Goal: Information Seeking & Learning: Learn about a topic

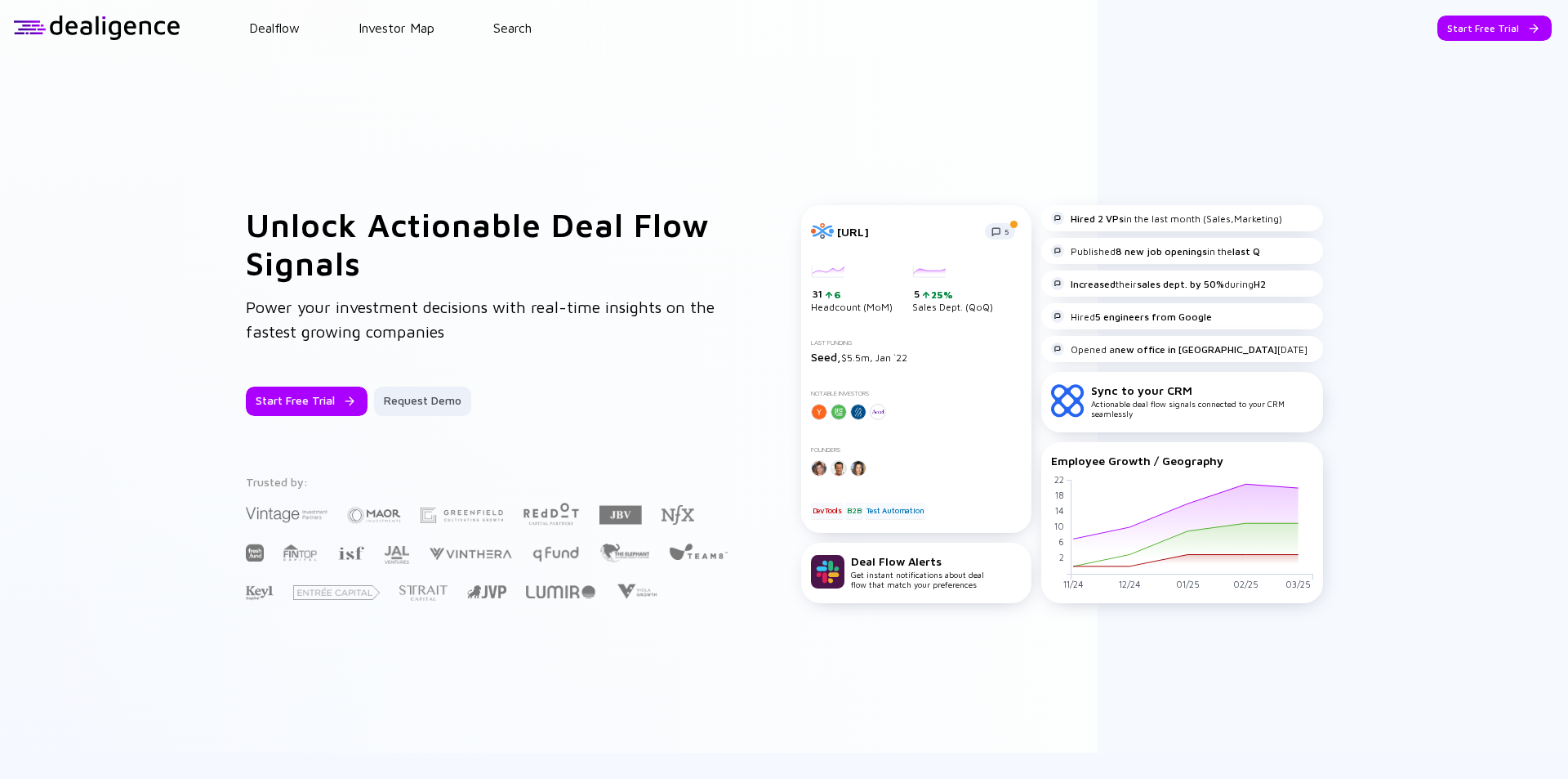
click at [1460, 186] on div "Unlock Actionable Deal Flow Signals Power your investment decisions with real-t…" at bounding box center [784, 404] width 1568 height 697
click at [1481, 77] on div "Unlock Actionable Deal Flow Signals Power your investment decisions with real-t…" at bounding box center [784, 404] width 1568 height 697
click at [1468, 112] on div "Unlock Actionable Deal Flow Signals Power your investment decisions with real-t…" at bounding box center [784, 404] width 1568 height 697
click at [507, 29] on link "Search" at bounding box center [512, 28] width 38 height 15
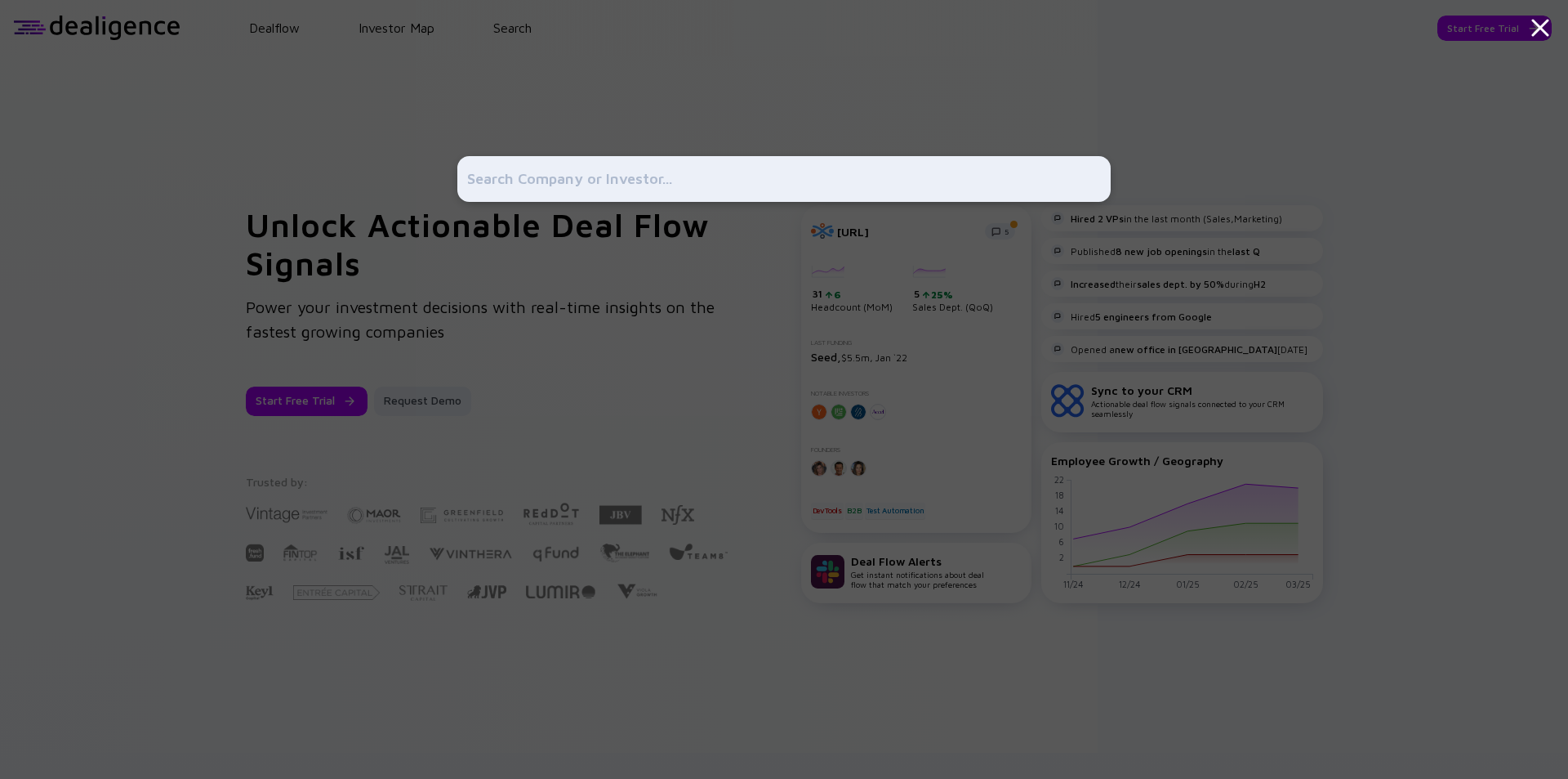
click at [781, 49] on div at bounding box center [784, 389] width 654 height 779
click at [1540, 26] on icon at bounding box center [1541, 28] width 15 height 15
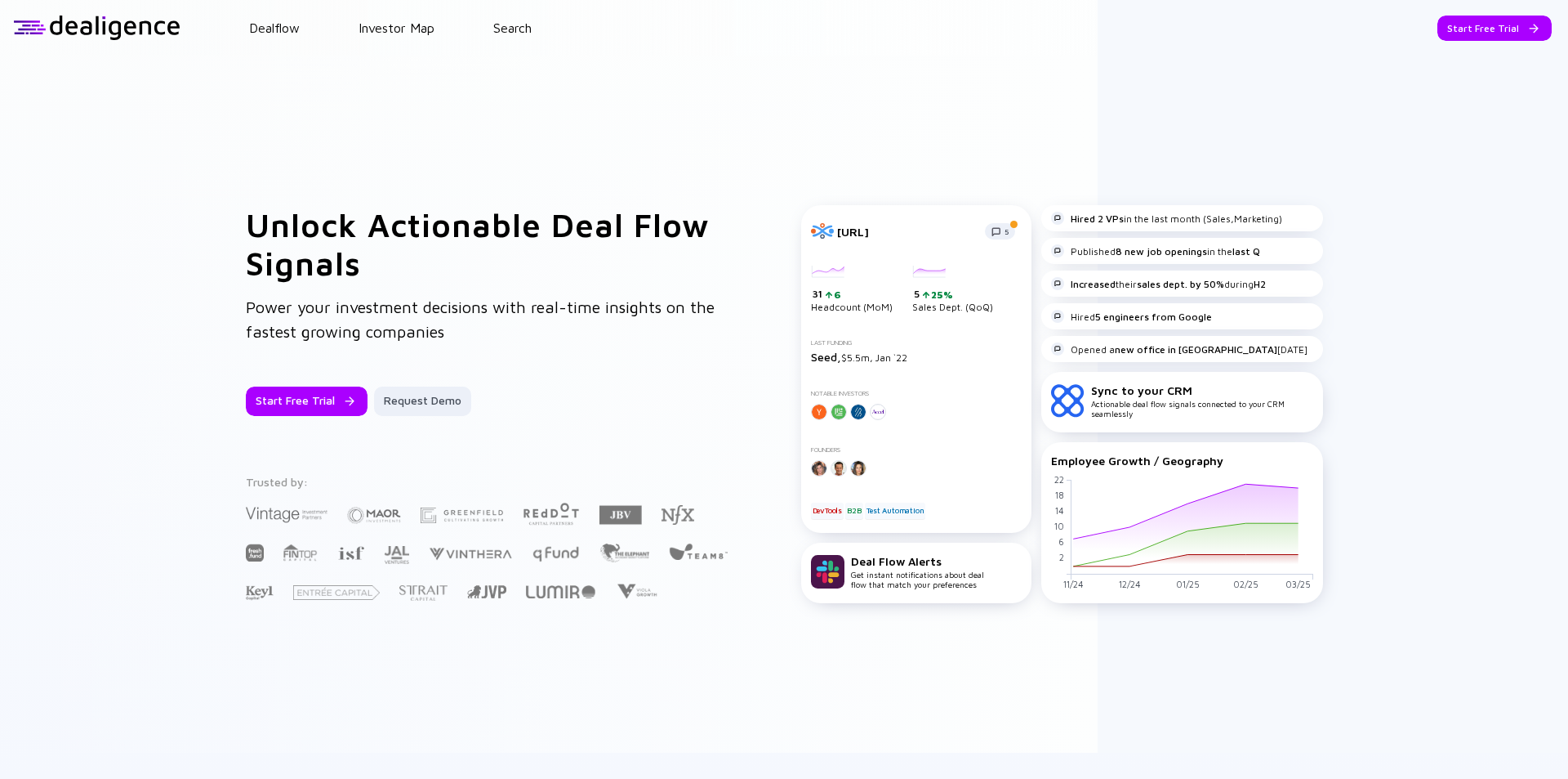
click at [134, 22] on div at bounding box center [97, 27] width 167 height 24
click at [510, 23] on link "Search" at bounding box center [512, 28] width 38 height 15
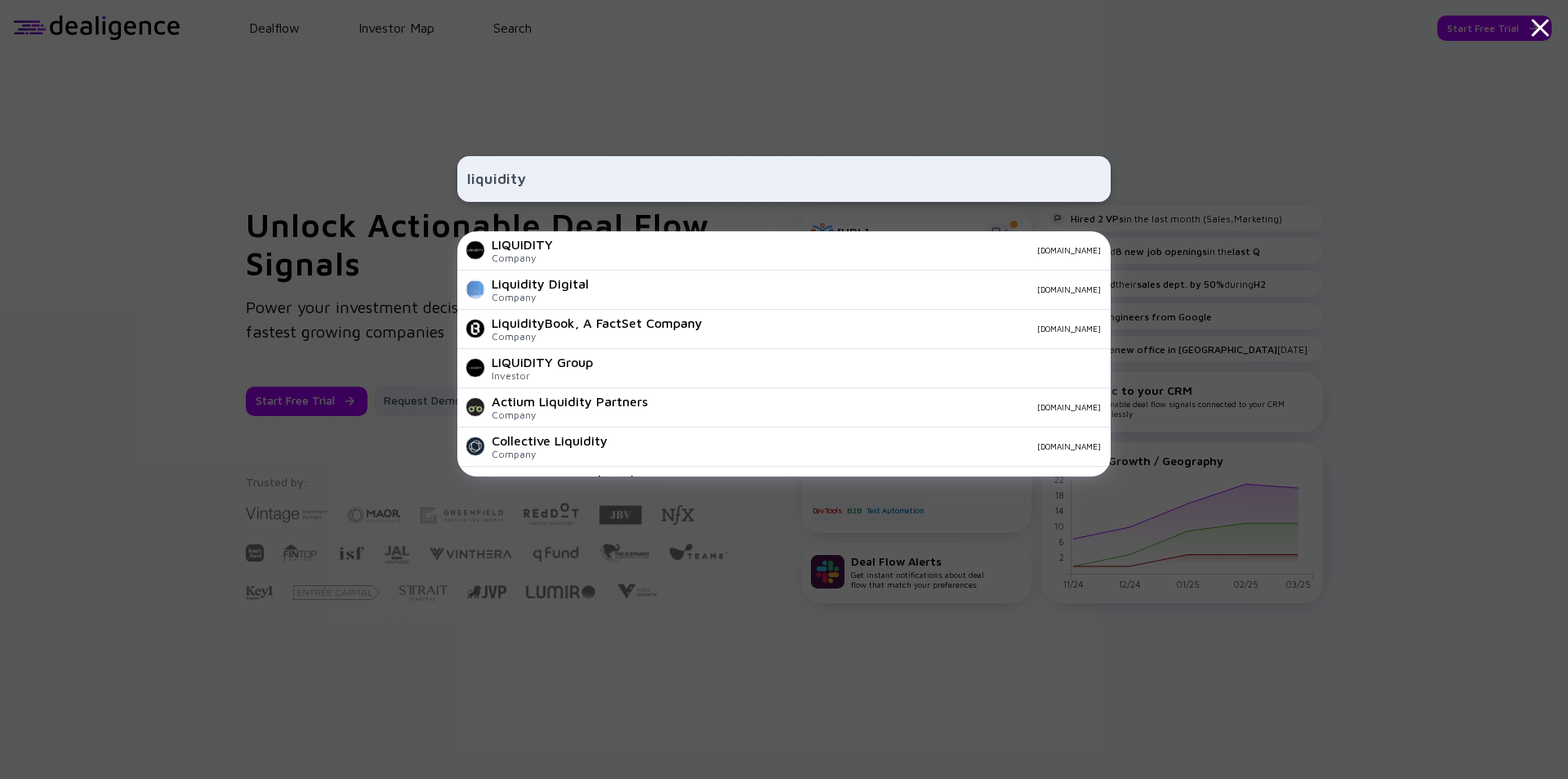
type input "liquidity"
click at [1244, 253] on div "liquidity LIQUiDITY Company liquiditygroup.com Liquidity Digital Company liquid…" at bounding box center [784, 389] width 1568 height 779
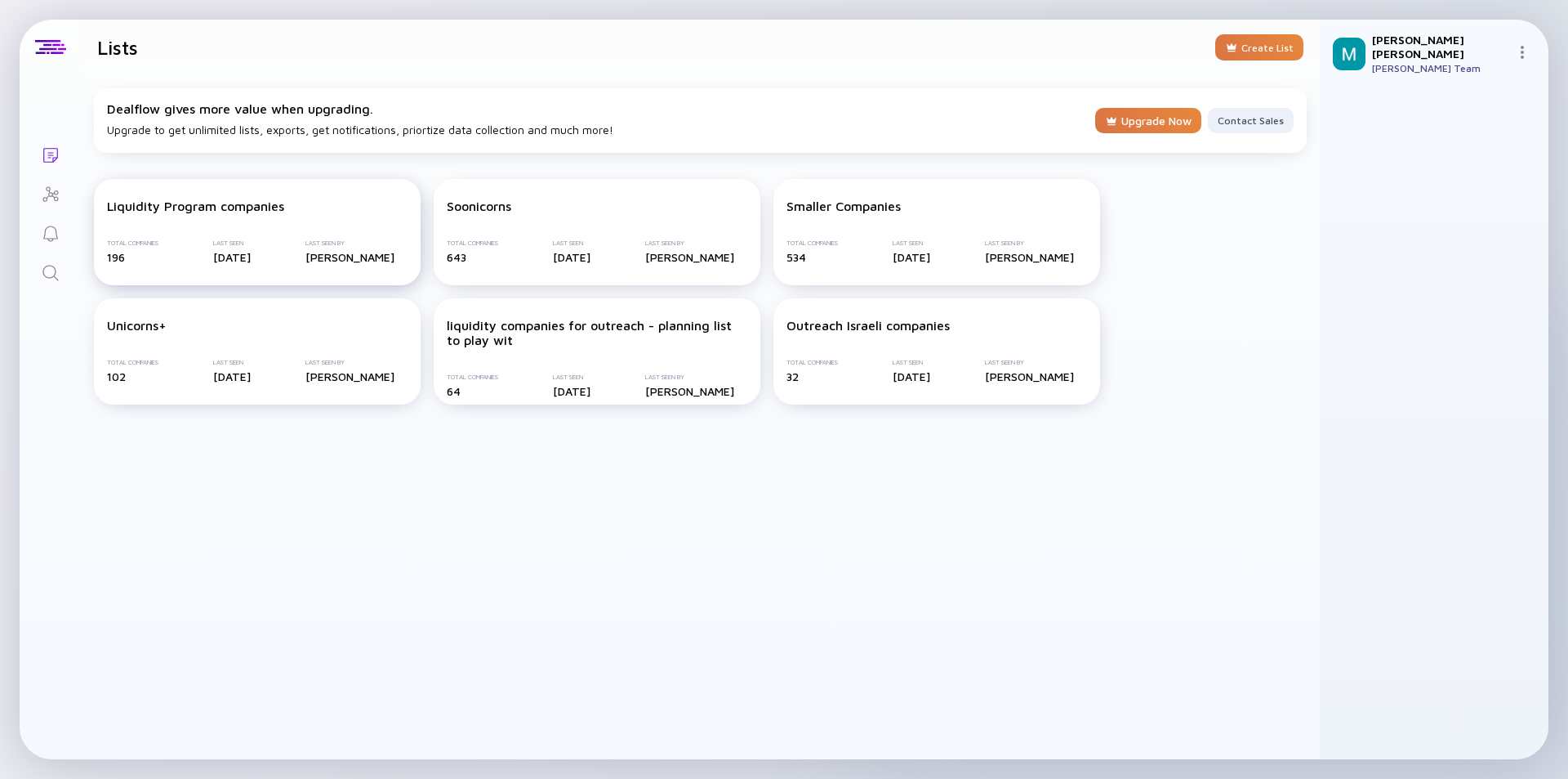
click at [256, 229] on div "Liquidity Program companies Total Companies 196 Last Seen 4 days ago Last Seen …" at bounding box center [257, 232] width 326 height 106
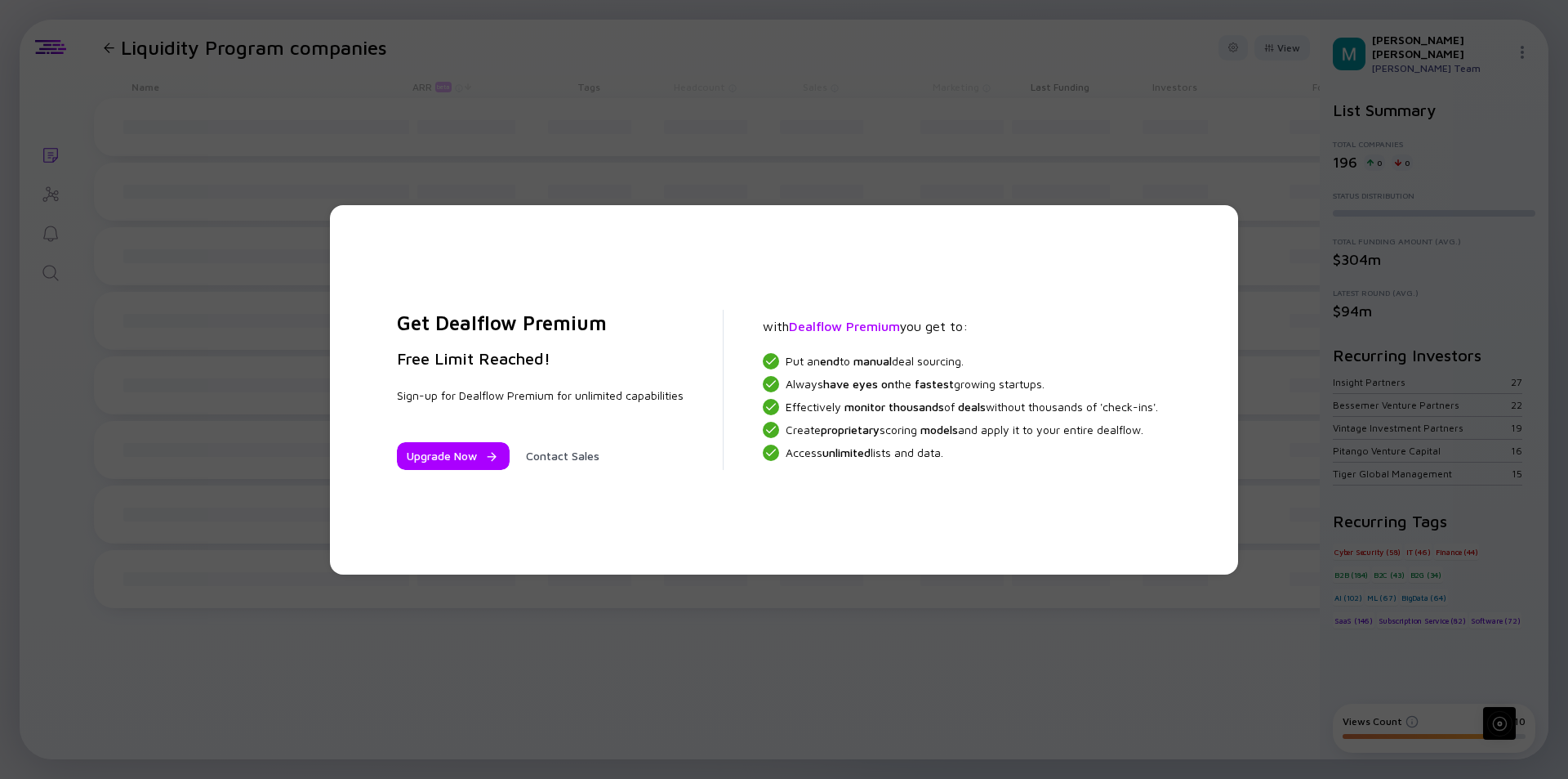
click at [1127, 493] on div "Get Dealflow Premium Free Limit Reached! Sign-up for Dealflow Premium for unlim…" at bounding box center [784, 389] width 826 height 304
click at [513, 264] on div "Get Dealflow Premium Free Limit Reached! Sign-up for Dealflow Premium for unlim…" at bounding box center [784, 389] width 826 height 304
click at [513, 262] on div "Get Dealflow Premium Free Limit Reached! Sign-up for Dealflow Premium for unlim…" at bounding box center [784, 389] width 826 height 304
click at [1085, 648] on div "Get Dealflow Premium Free Limit Reached! Sign-up for Dealflow Premium for unlim…" at bounding box center [784, 389] width 1568 height 779
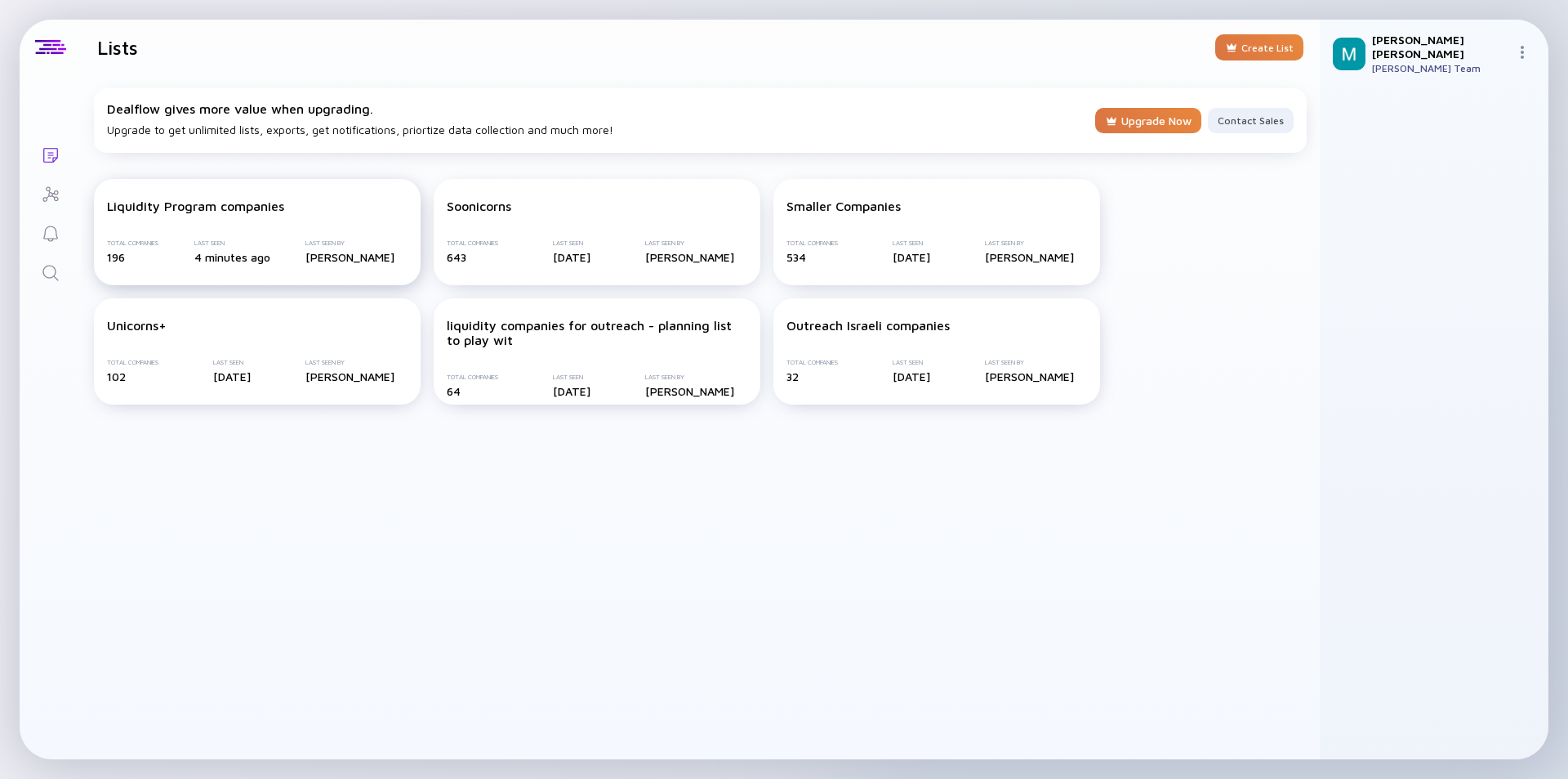
click at [299, 214] on div "Liquidity Program companies Total Companies 196 Last Seen 4 minutes ago Last Se…" at bounding box center [257, 232] width 326 height 106
click at [282, 232] on div "Liquidity Program companies Total Companies 196 Last Seen 6 minutes ago Last Se…" at bounding box center [257, 232] width 326 height 106
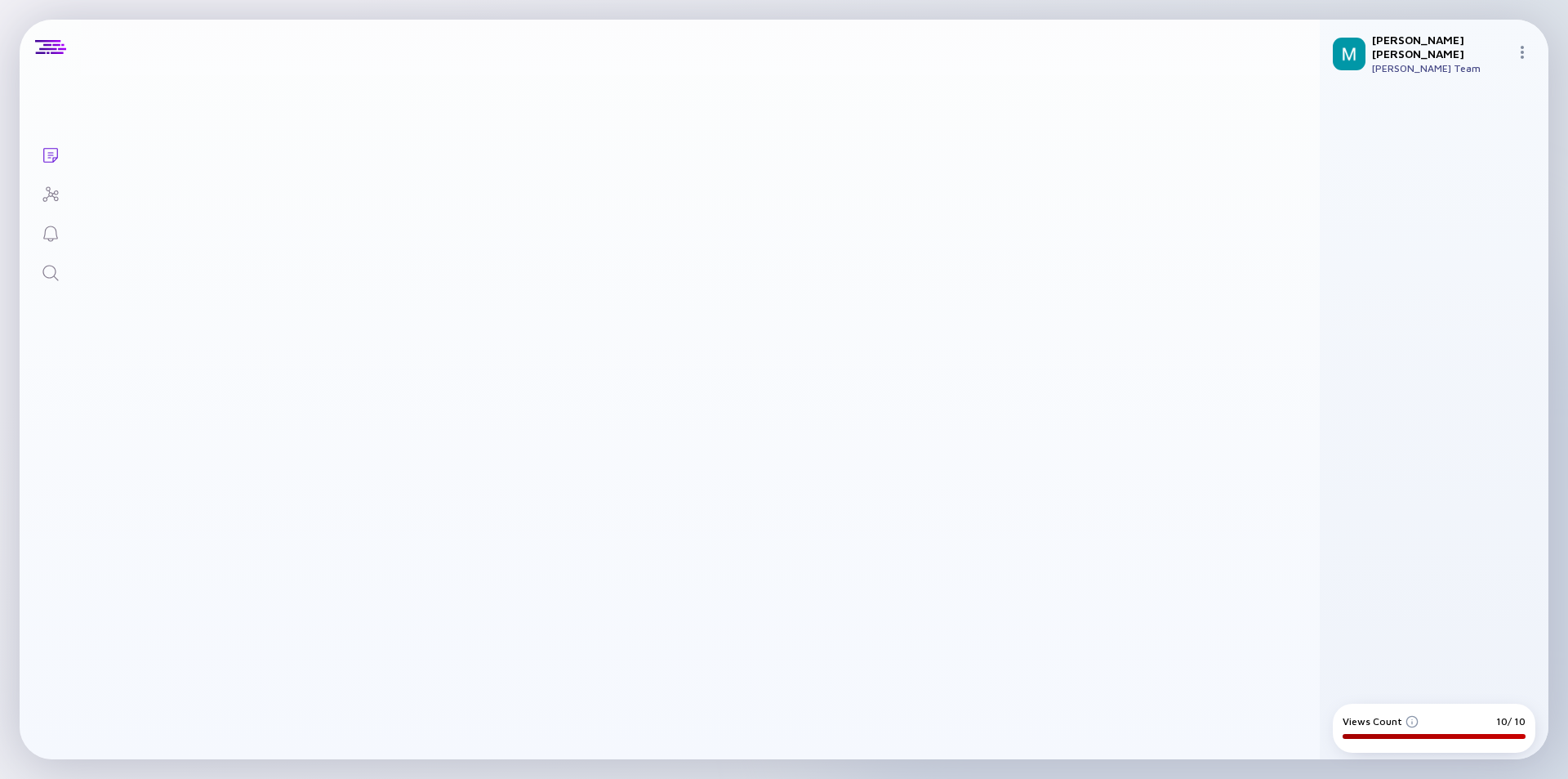
click at [1521, 47] on img at bounding box center [1522, 52] width 13 height 13
click at [1314, 298] on main at bounding box center [700, 417] width 1239 height 684
click at [47, 157] on icon "Lists" at bounding box center [51, 156] width 20 height 20
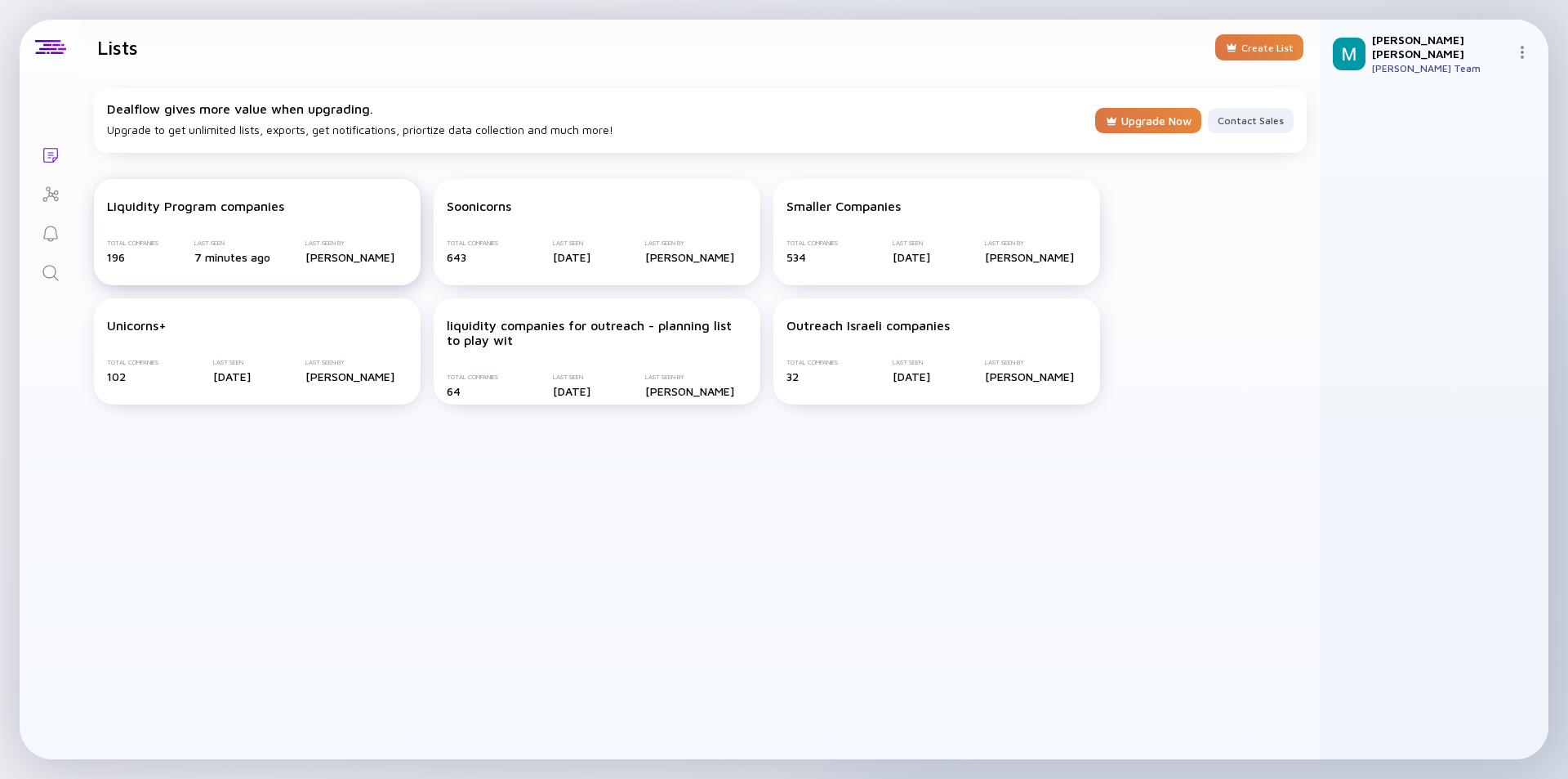
click at [295, 219] on div "Liquidity Program companies Total Companies 196 Last Seen 7 minutes ago Last Se…" at bounding box center [257, 232] width 326 height 106
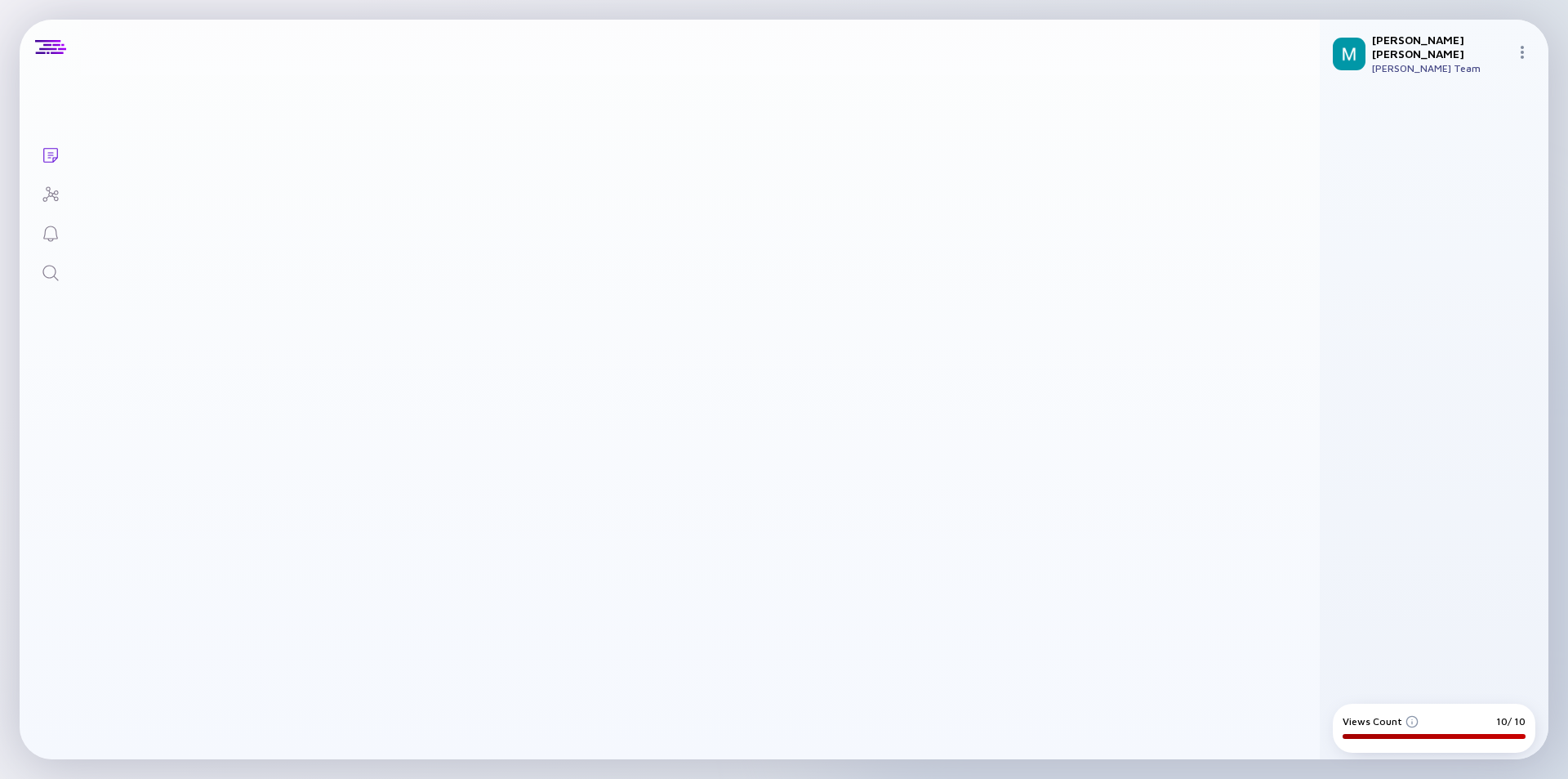
click at [46, 153] on icon "Lists" at bounding box center [51, 156] width 20 height 20
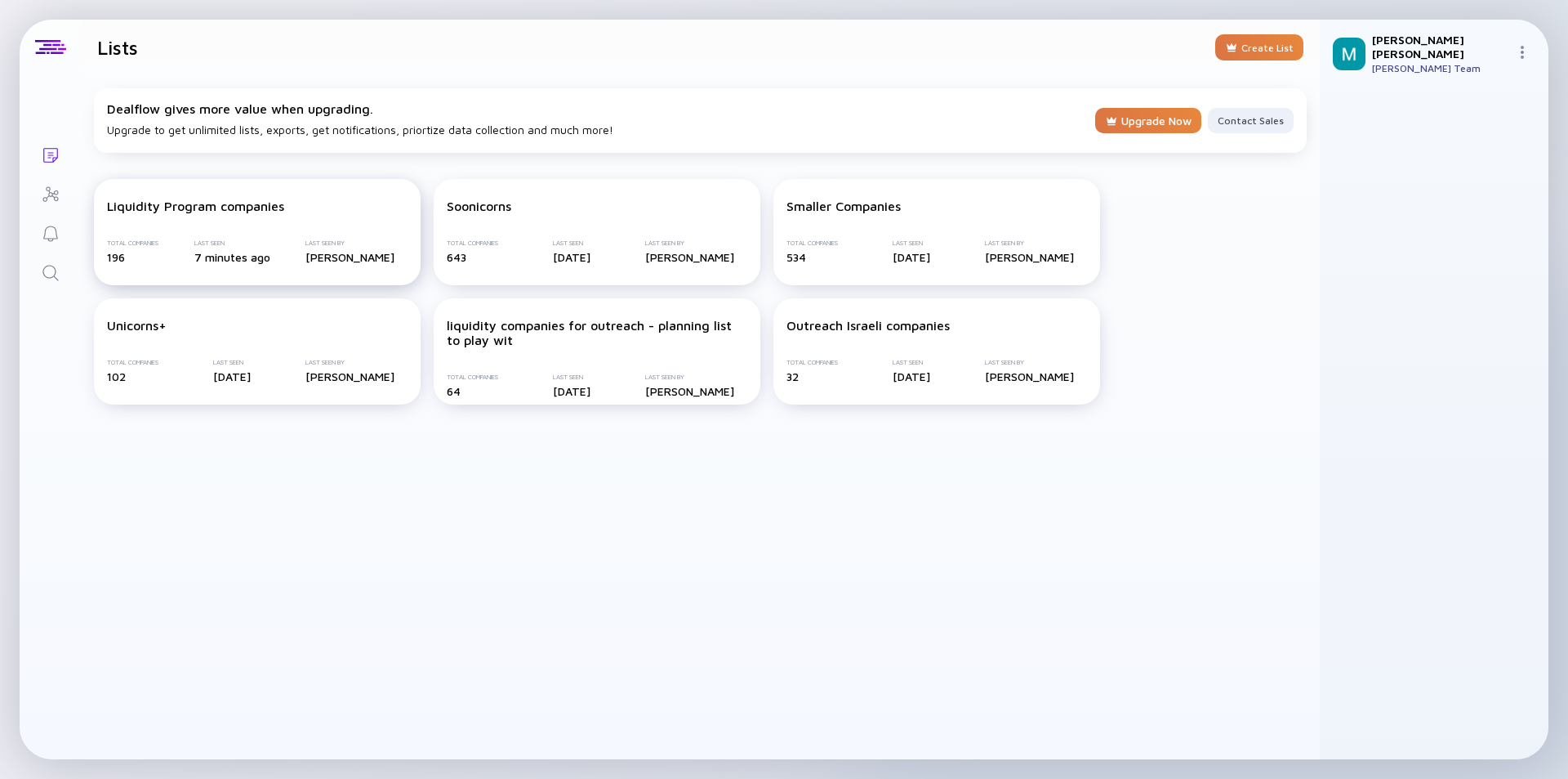
click at [261, 237] on div "Liquidity Program companies Total Companies 196 Last Seen 7 minutes ago Last Se…" at bounding box center [257, 232] width 326 height 106
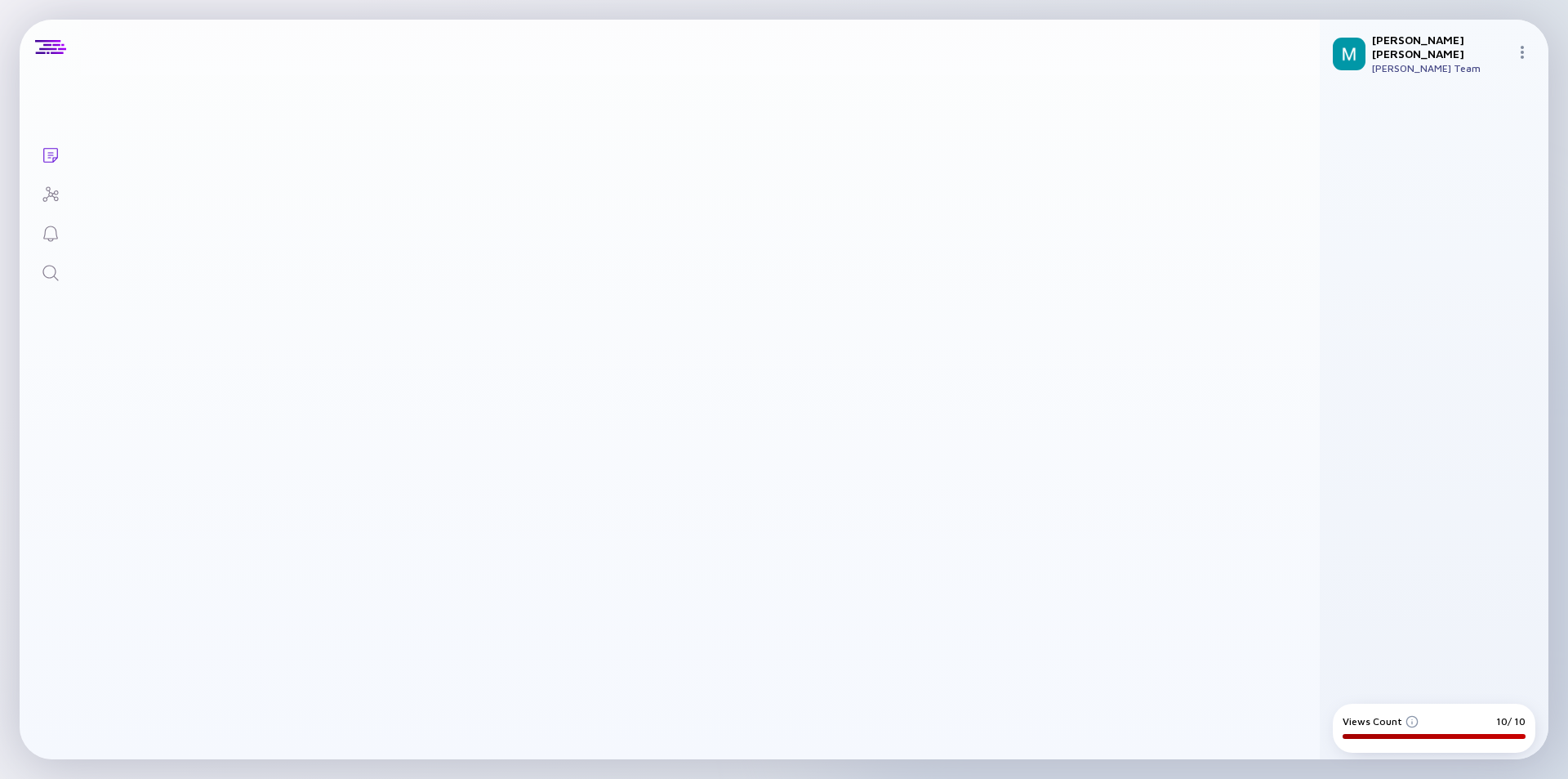
click at [519, 118] on main at bounding box center [700, 417] width 1239 height 684
click at [1358, 233] on div at bounding box center [1433, 392] width 202 height 583
click at [1259, 162] on main at bounding box center [700, 417] width 1239 height 684
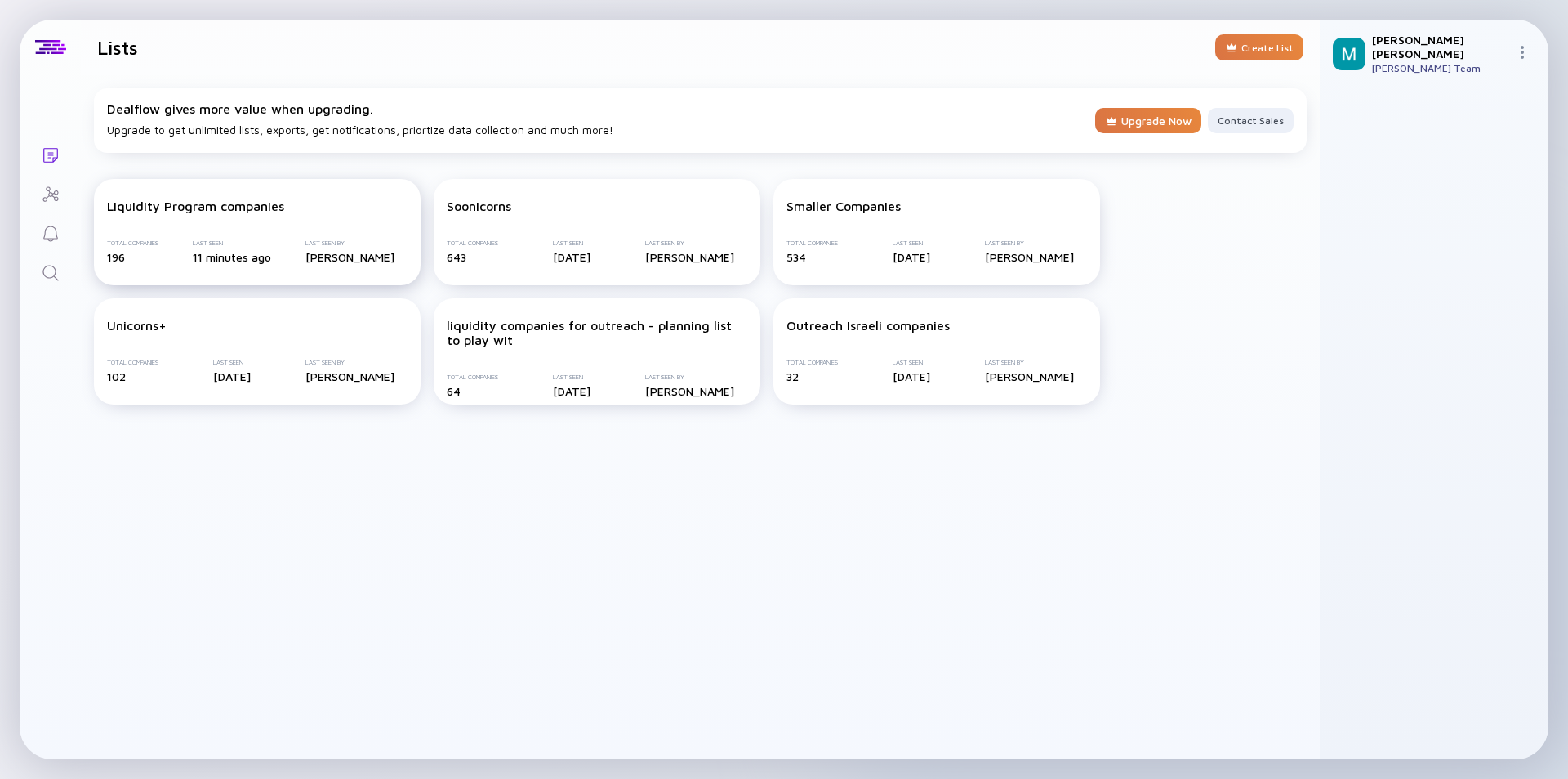
click at [302, 221] on div "Liquidity Program companies Total Companies 196 Last Seen 11 minutes ago Last S…" at bounding box center [257, 232] width 326 height 106
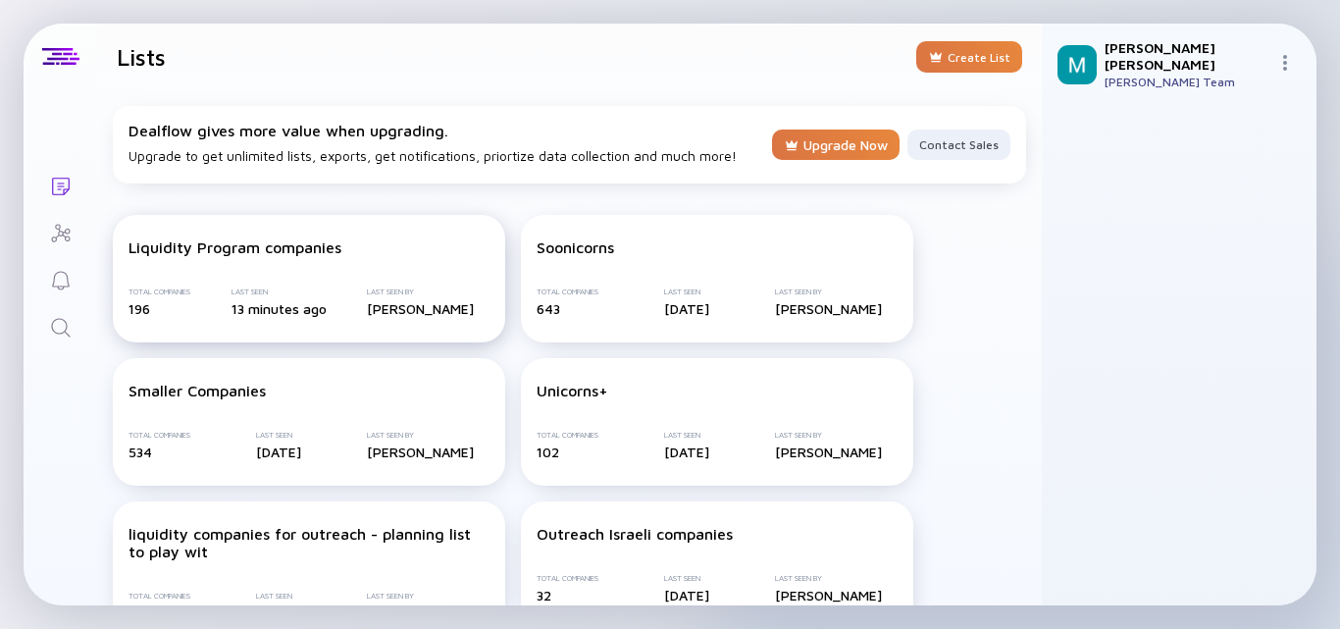
click at [302, 268] on div "Liquidity Program companies Total Companies 196 Last Seen 13 minutes ago Last S…" at bounding box center [309, 278] width 392 height 127
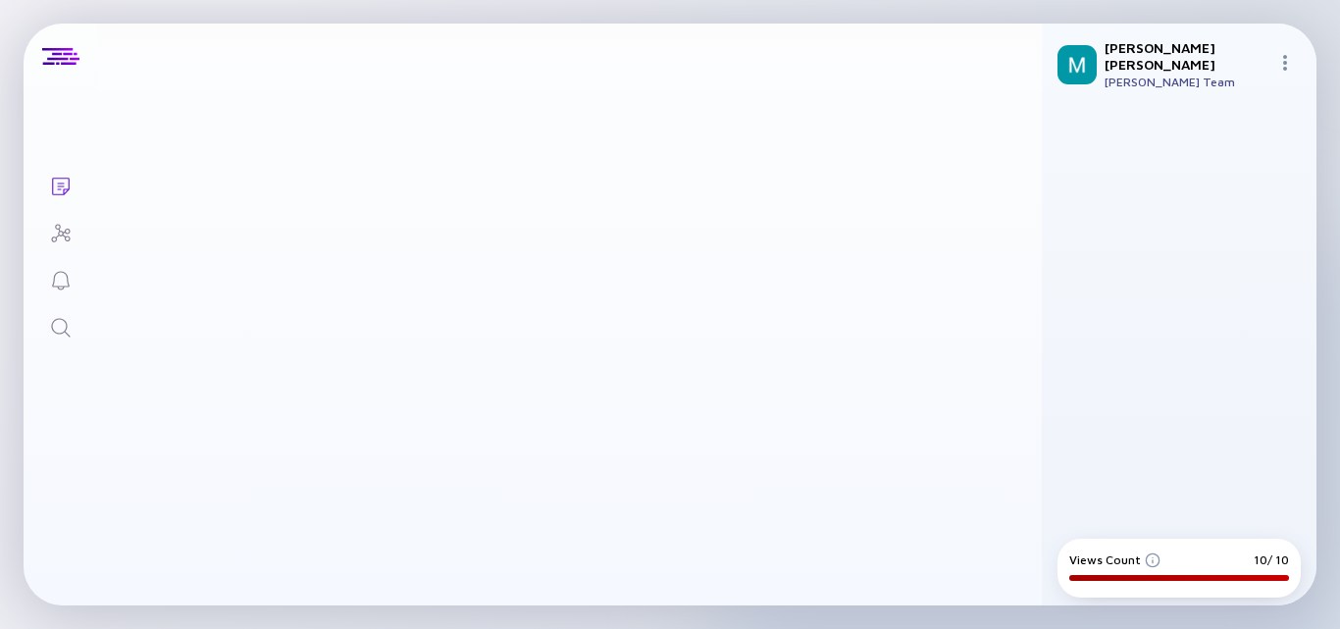
click at [62, 182] on icon "Lists" at bounding box center [61, 186] width 18 height 18
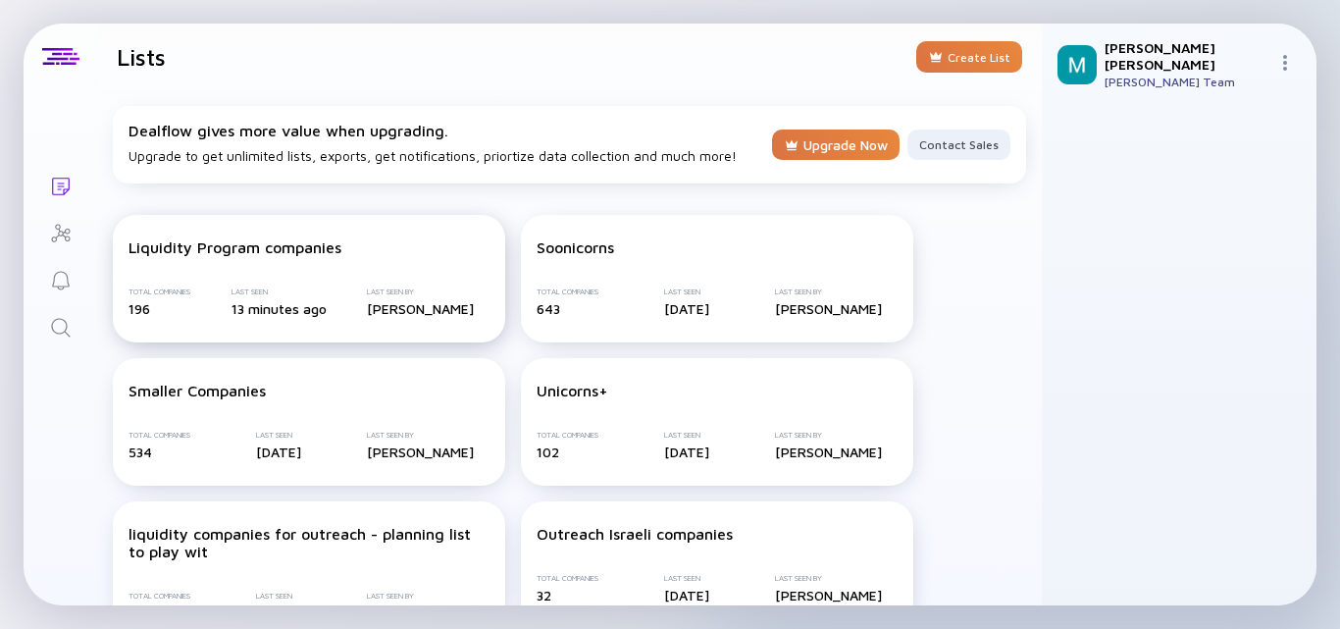
click at [258, 239] on div "Liquidity Program companies" at bounding box center [234, 247] width 213 height 18
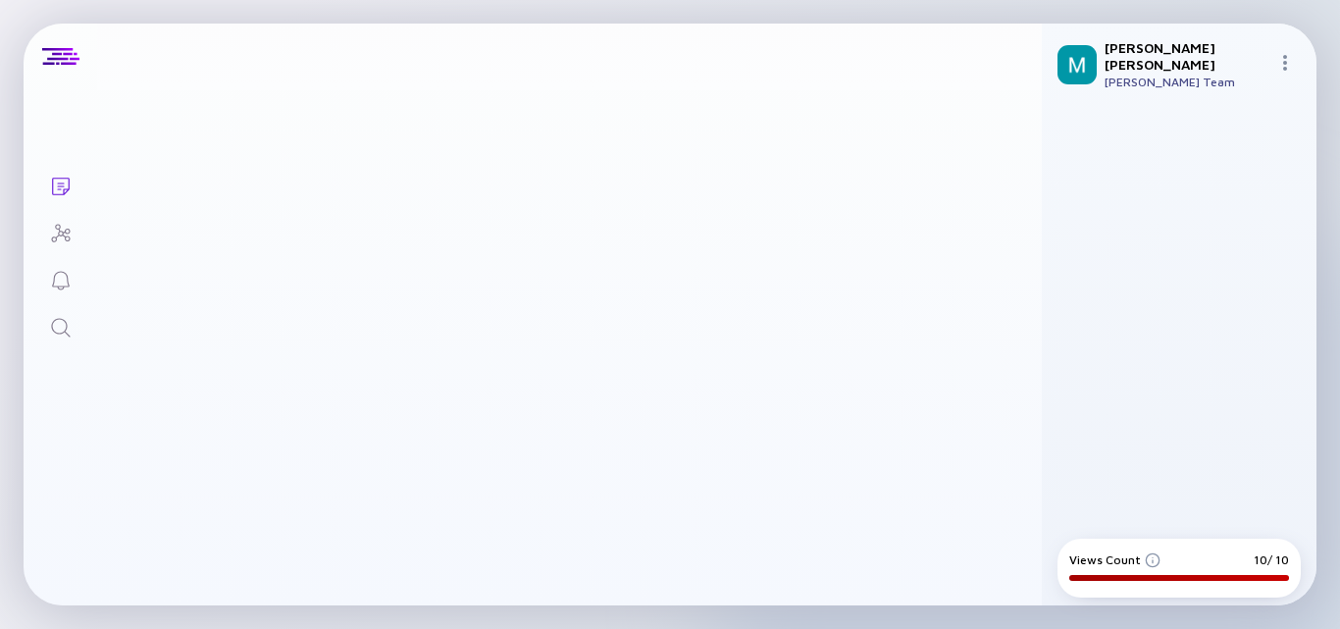
click at [553, 382] on main at bounding box center [569, 347] width 944 height 515
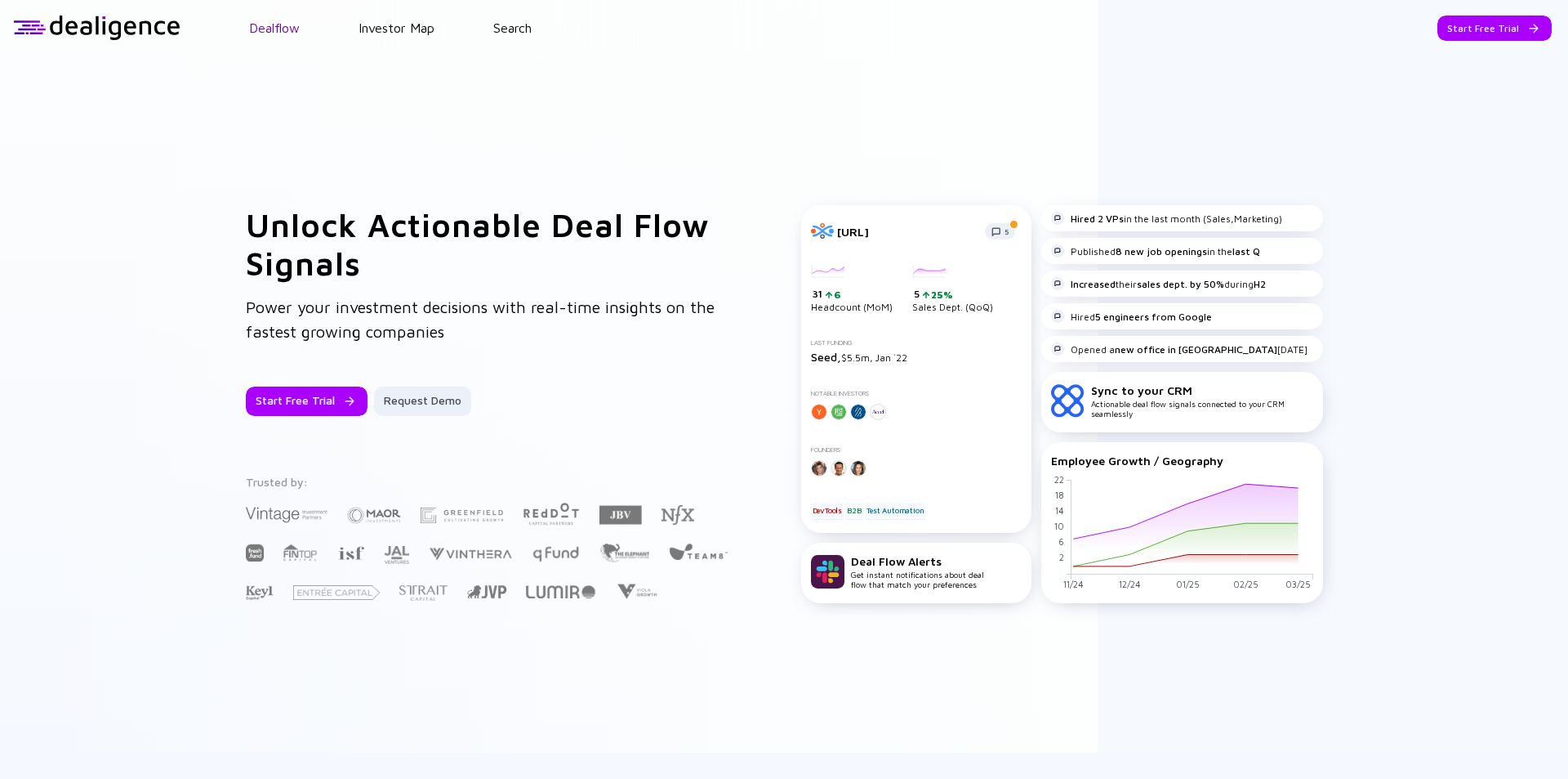
click at [266, 27] on link "Dealflow" at bounding box center [274, 28] width 51 height 15
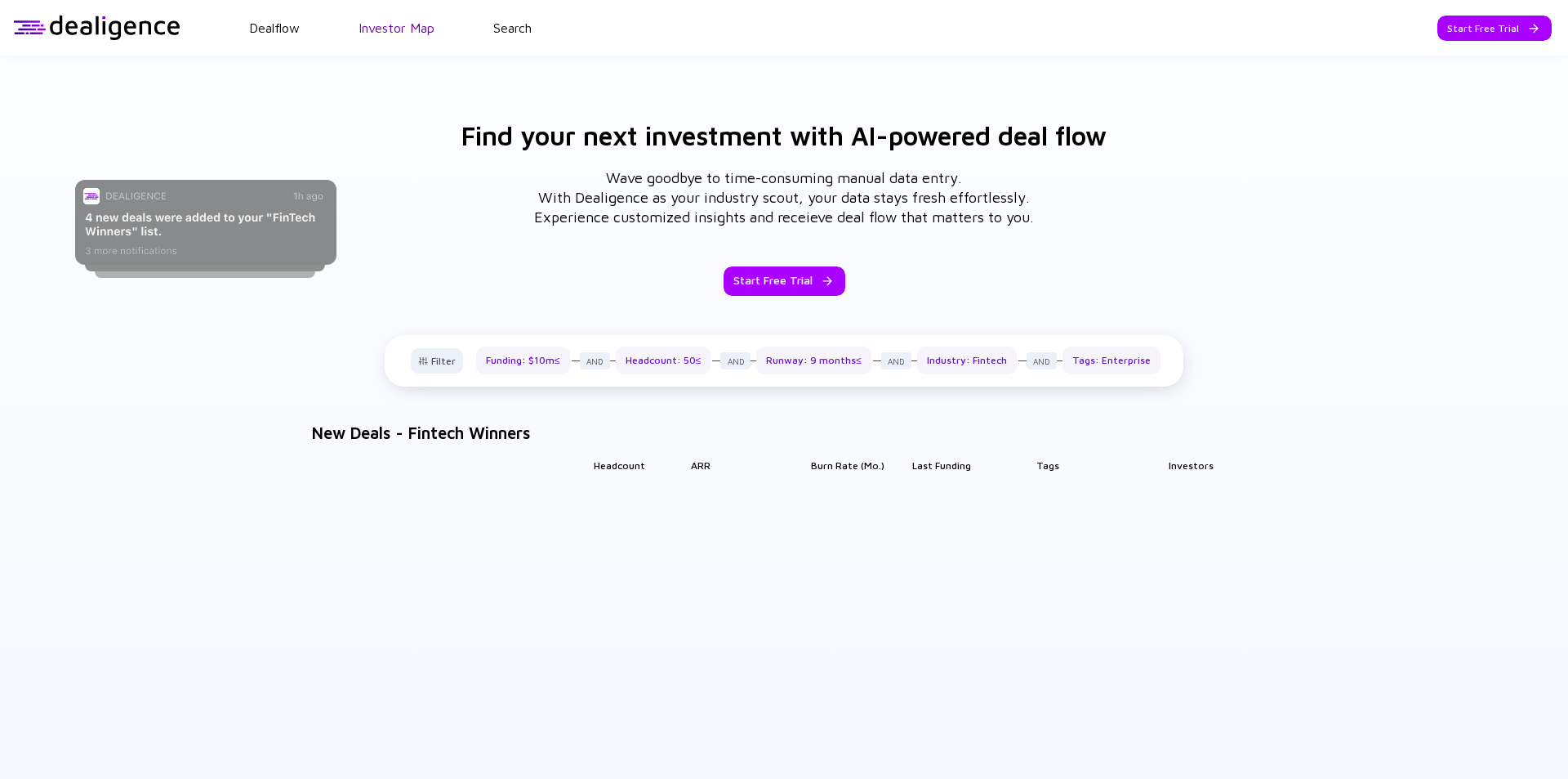
click at [389, 21] on link "Investor Map" at bounding box center [396, 28] width 76 height 15
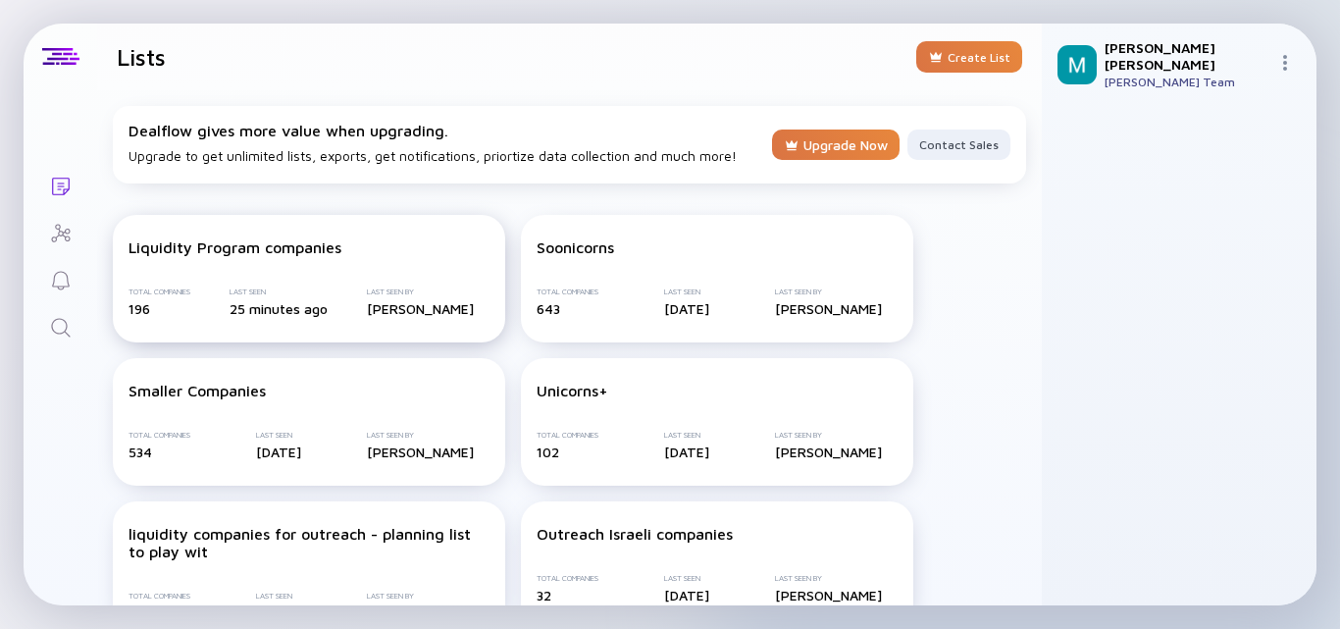
click at [295, 261] on div "Liquidity Program companies Total Companies 196 Last Seen 25 minutes ago Last S…" at bounding box center [309, 278] width 392 height 127
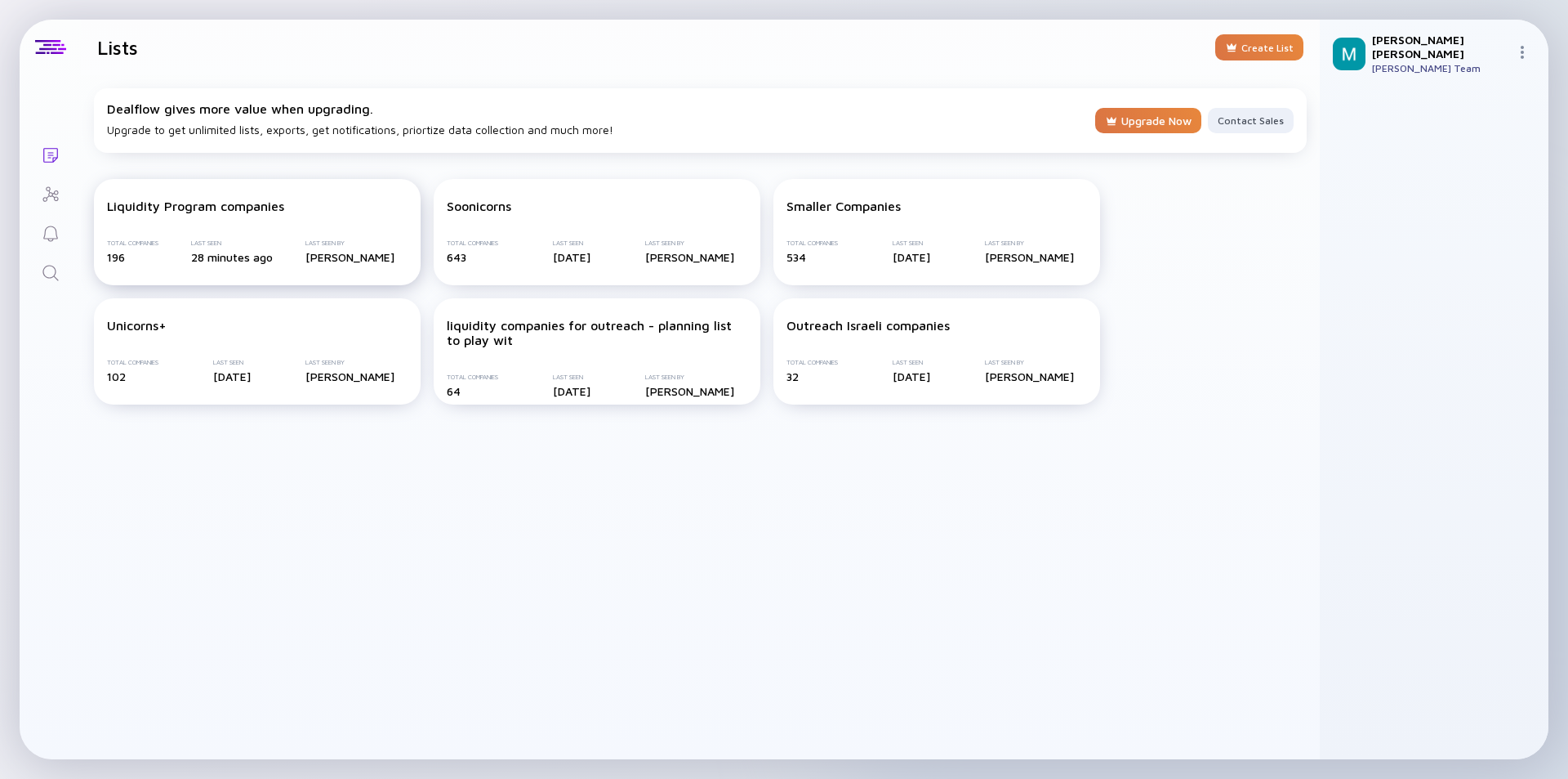
click at [263, 232] on div "Liquidity Program companies Total Companies 196 Last Seen 28 minutes ago Last S…" at bounding box center [257, 232] width 326 height 106
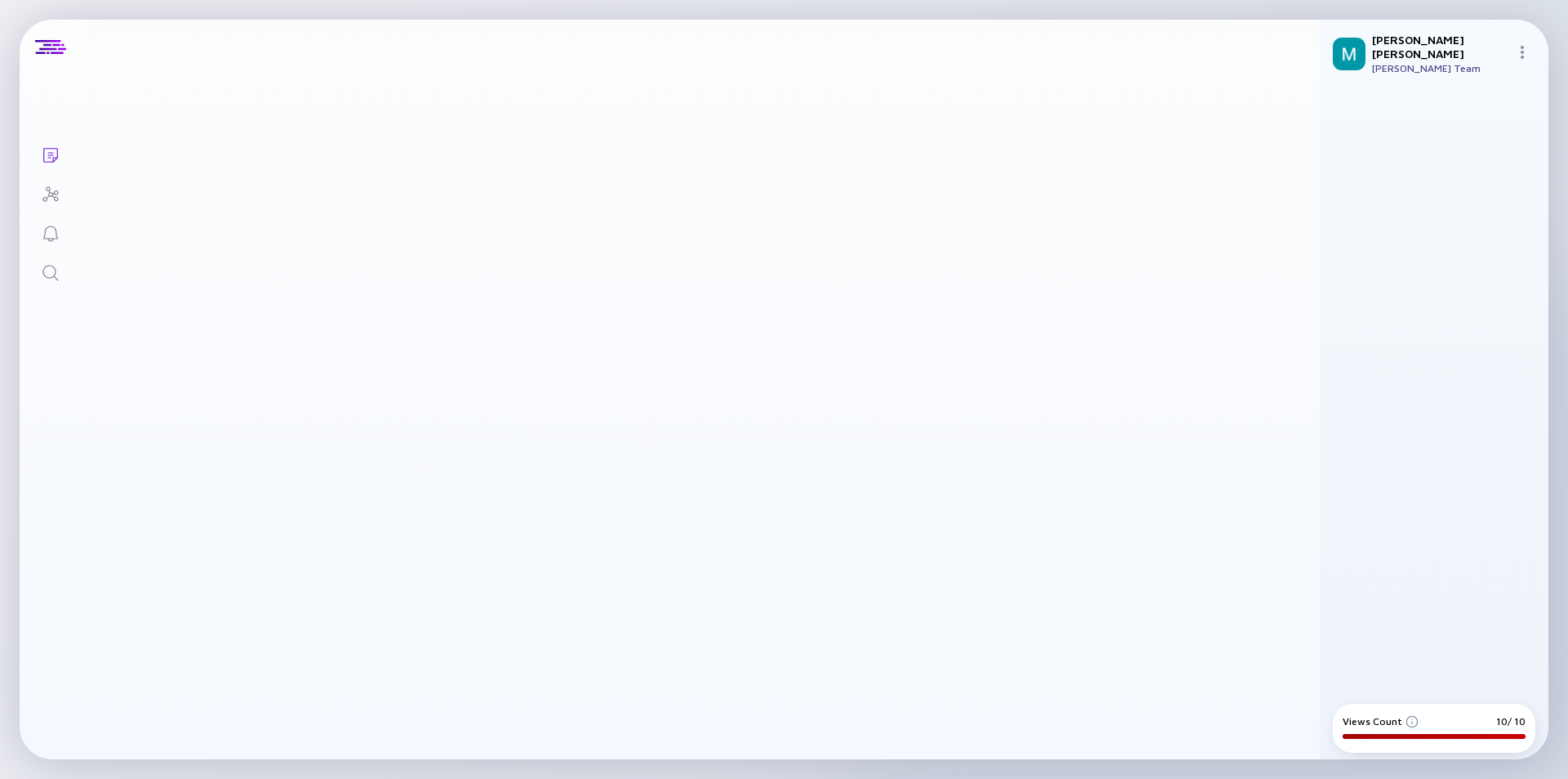
click at [1115, 46] on img at bounding box center [1522, 52] width 13 height 13
click at [1115, 168] on div "Team Members" at bounding box center [1467, 166] width 107 height 32
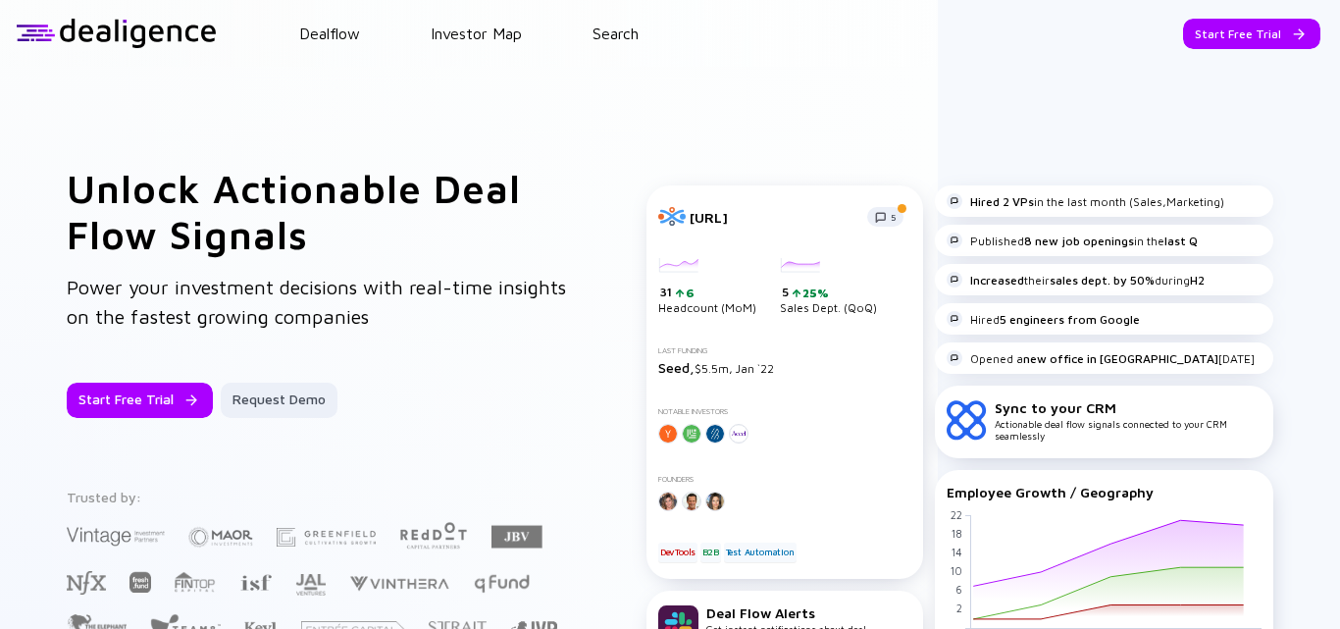
click at [852, 74] on div "Unlock Actionable Deal Flow Signals Power your investment decisions with real-t…" at bounding box center [670, 424] width 1340 height 715
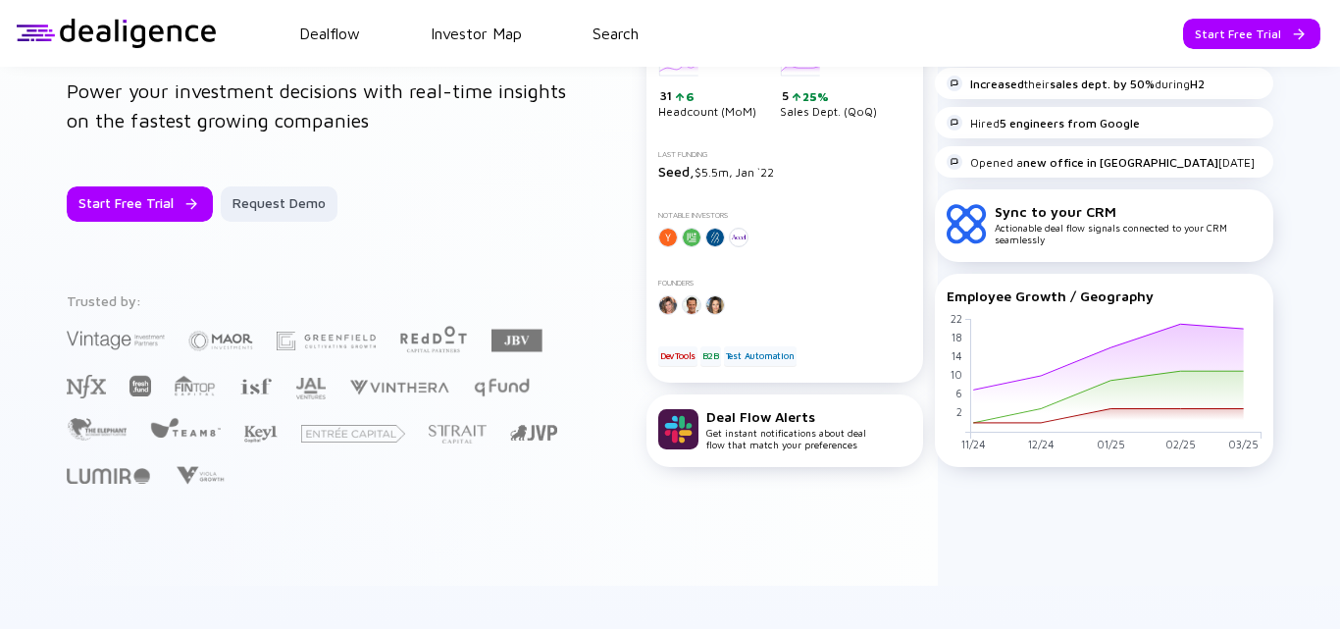
scroll to position [294, 0]
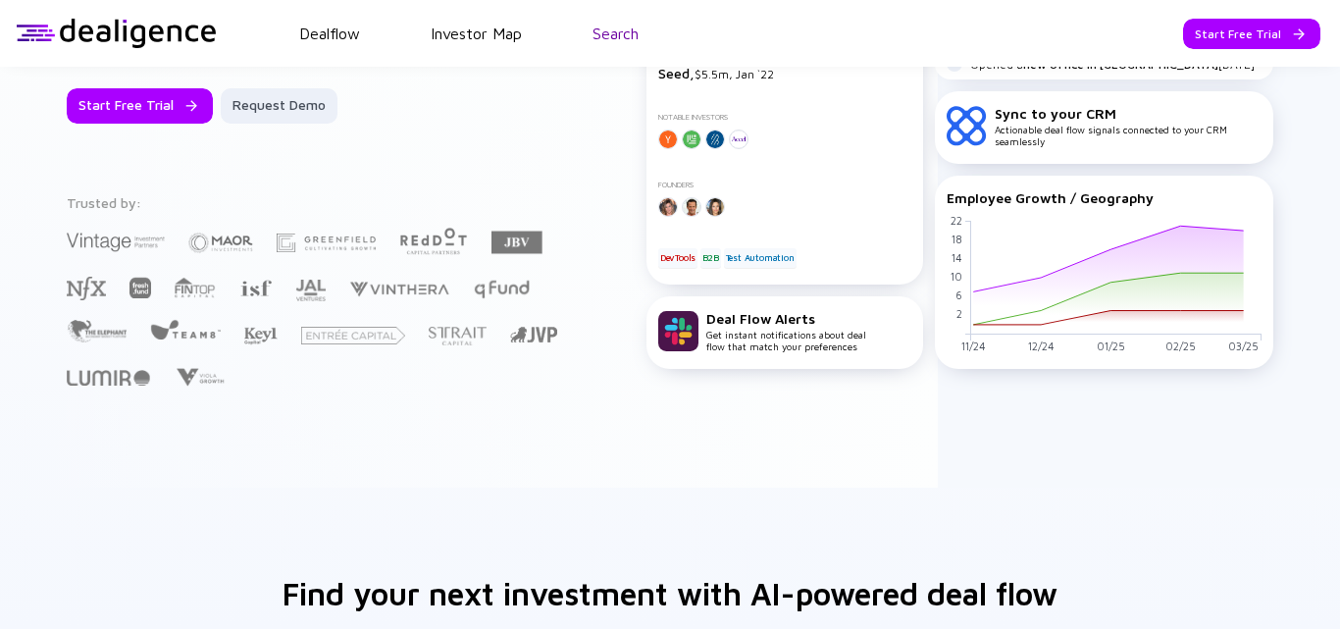
click at [617, 33] on link "Search" at bounding box center [615, 34] width 46 height 18
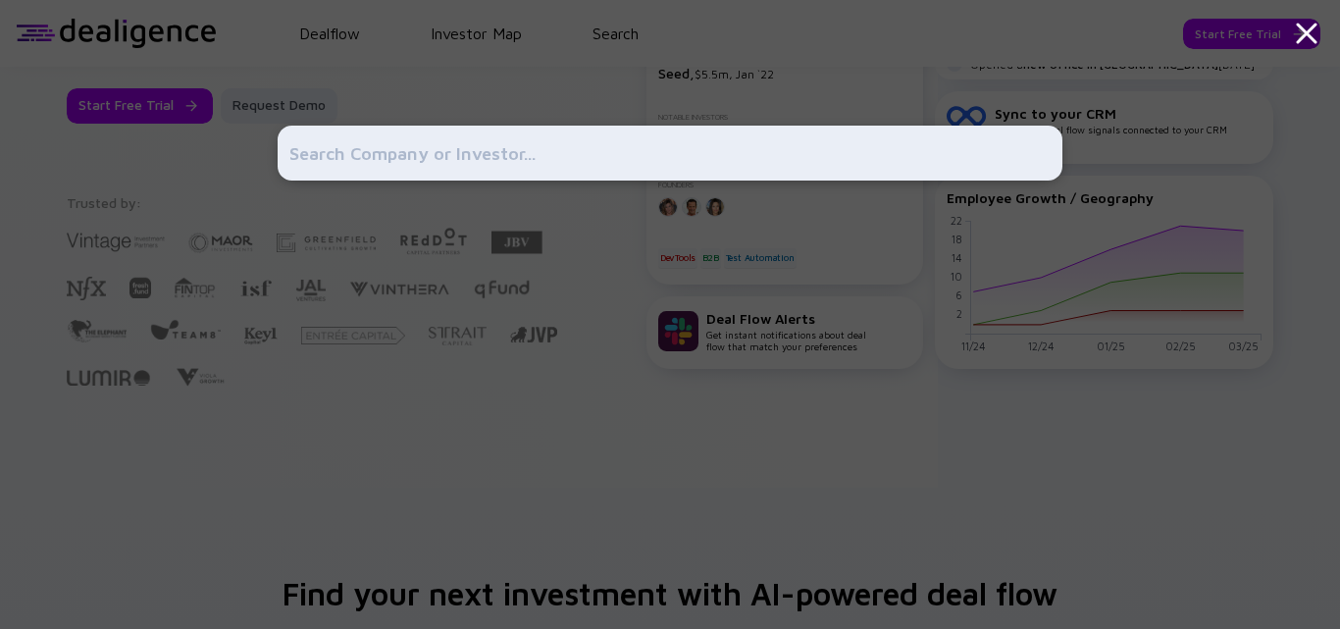
click at [534, 160] on input "text" at bounding box center [669, 152] width 761 height 35
type input "snappy"
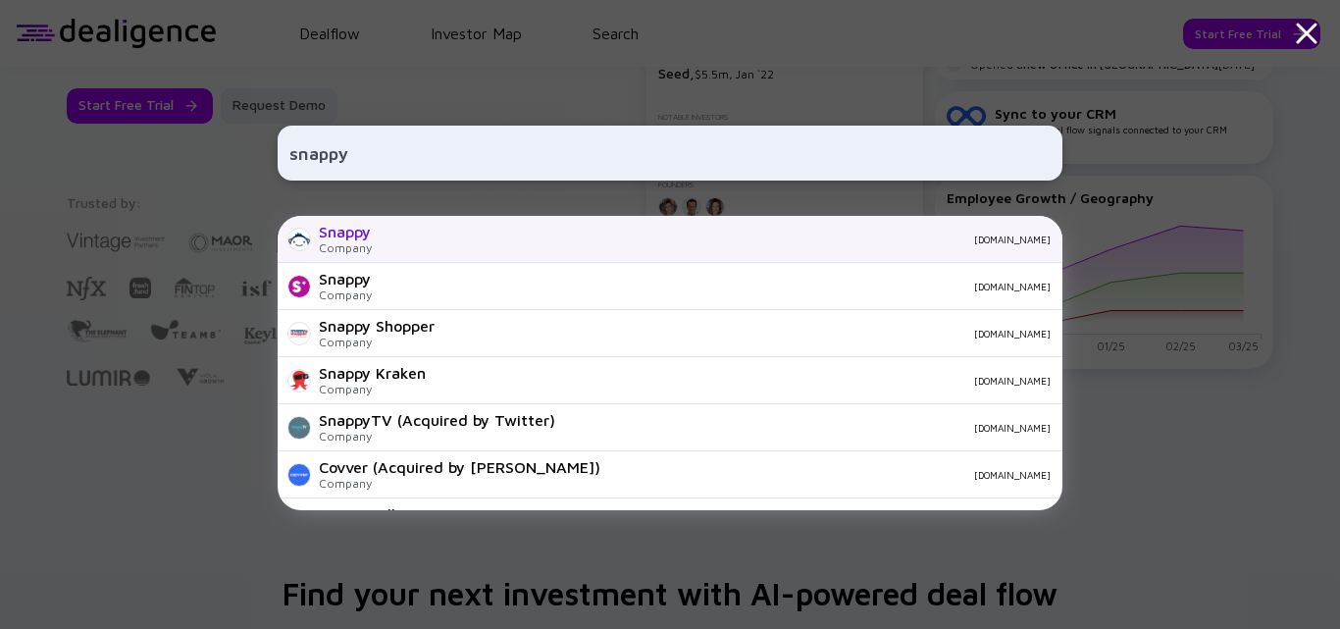
click at [349, 231] on div "Snappy" at bounding box center [345, 232] width 53 height 18
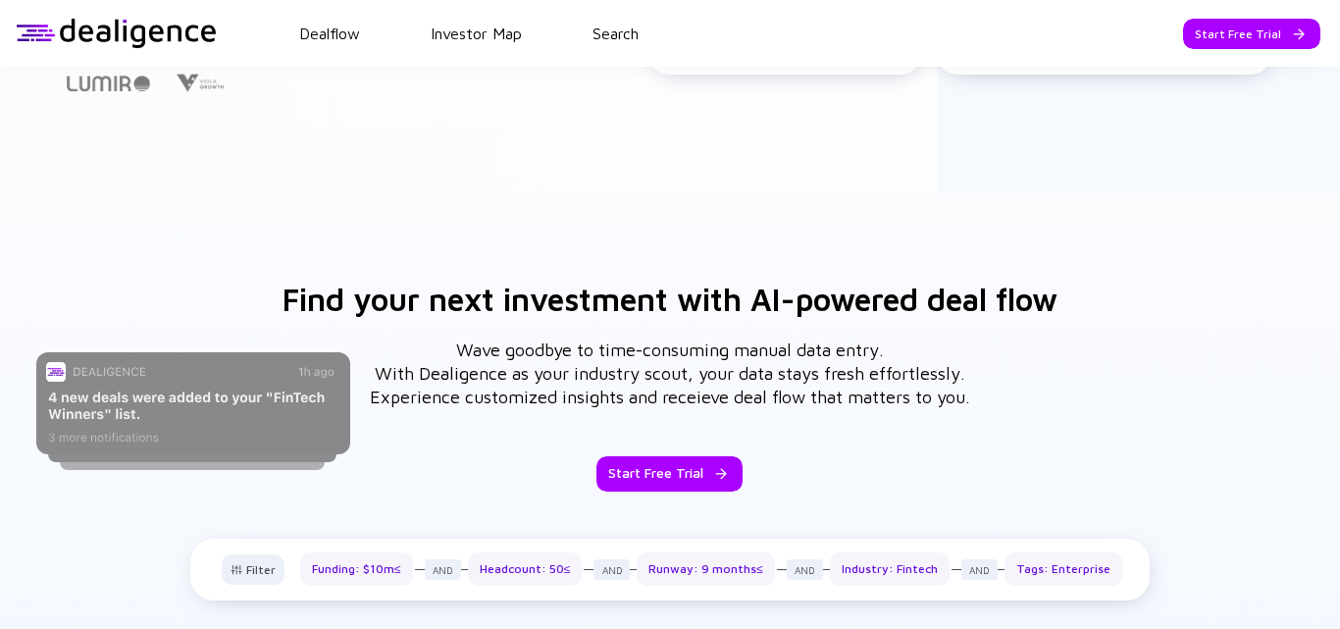
scroll to position [686, 0]
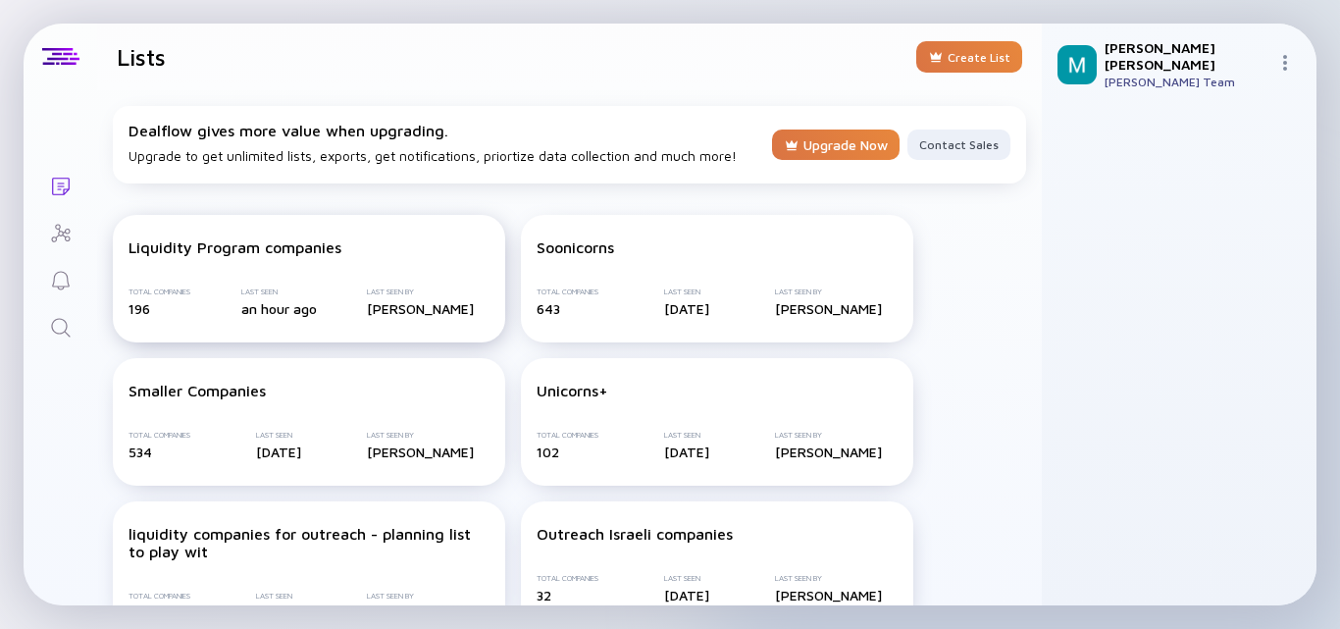
click at [241, 240] on div "Liquidity Program companies" at bounding box center [234, 247] width 213 height 18
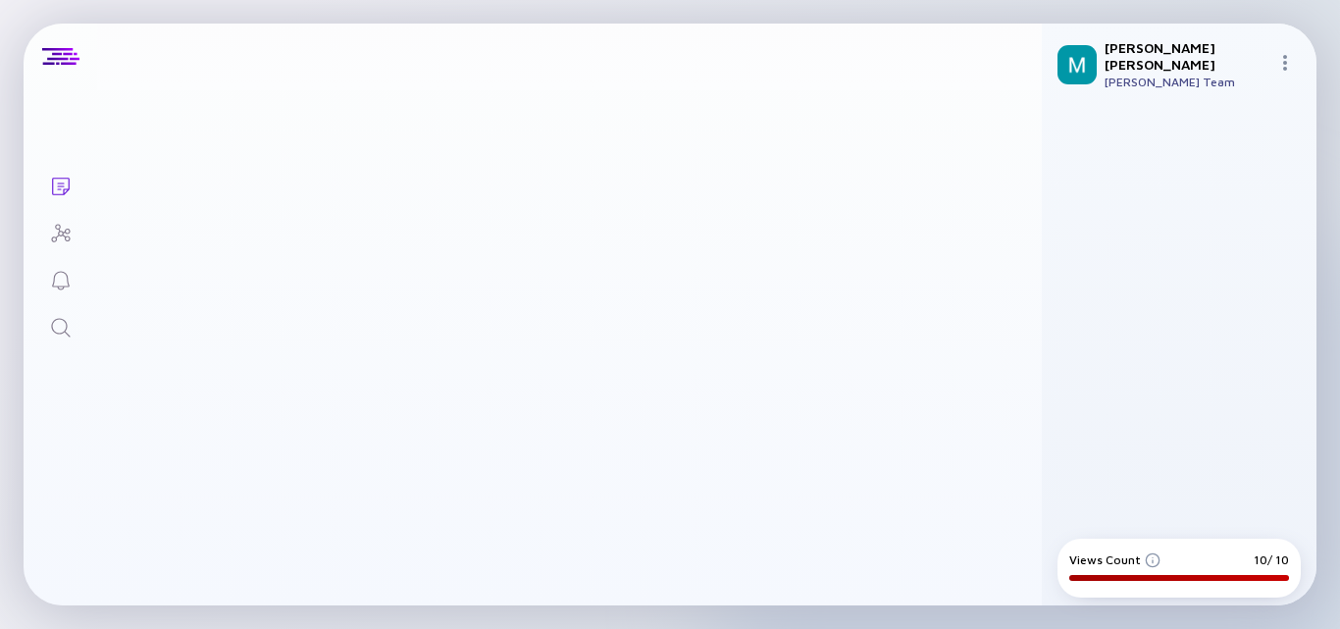
click at [58, 184] on icon "Lists" at bounding box center [61, 187] width 24 height 24
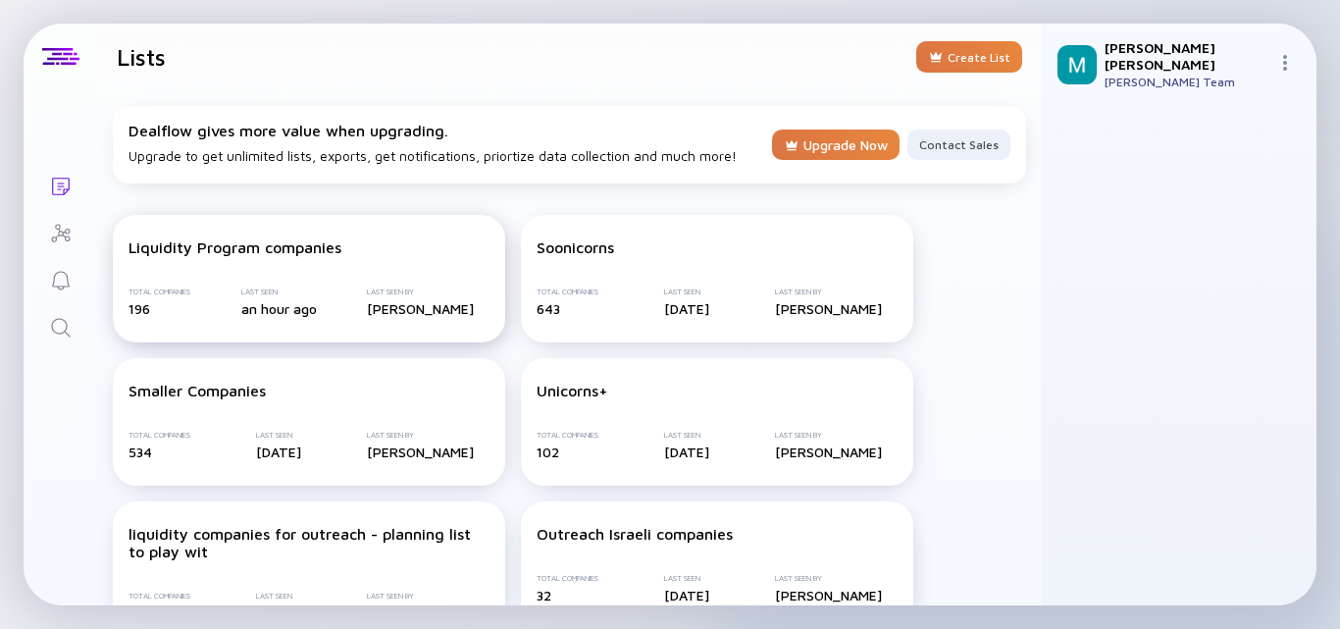
scroll to position [39, 0]
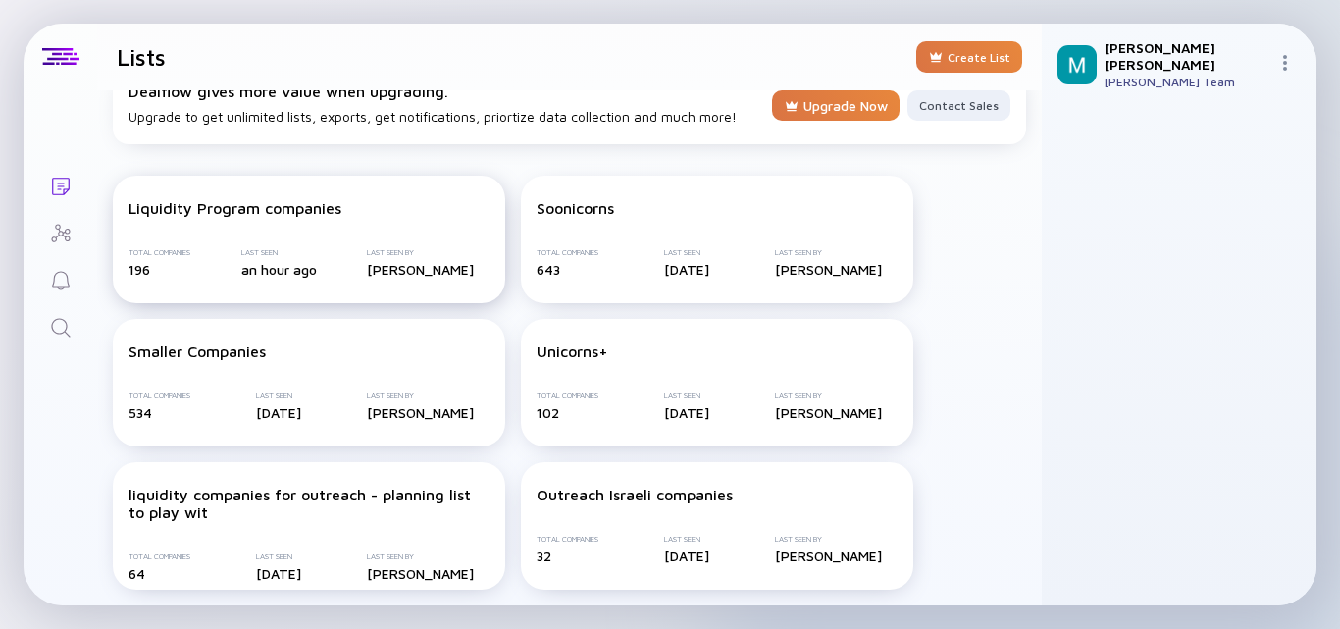
click at [262, 236] on div "Liquidity Program companies Total Companies 196 Last Seen an hour ago Last Seen…" at bounding box center [309, 239] width 392 height 127
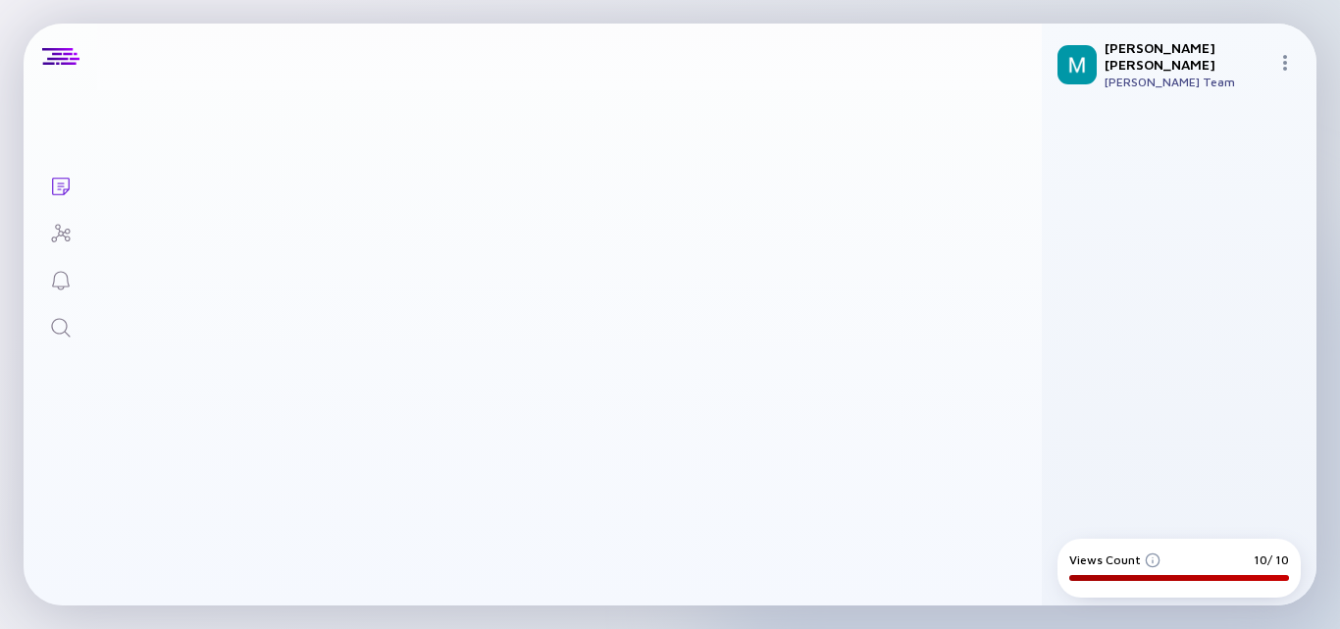
click at [1287, 56] on img at bounding box center [1285, 63] width 16 height 16
click at [829, 197] on main at bounding box center [569, 347] width 944 height 515
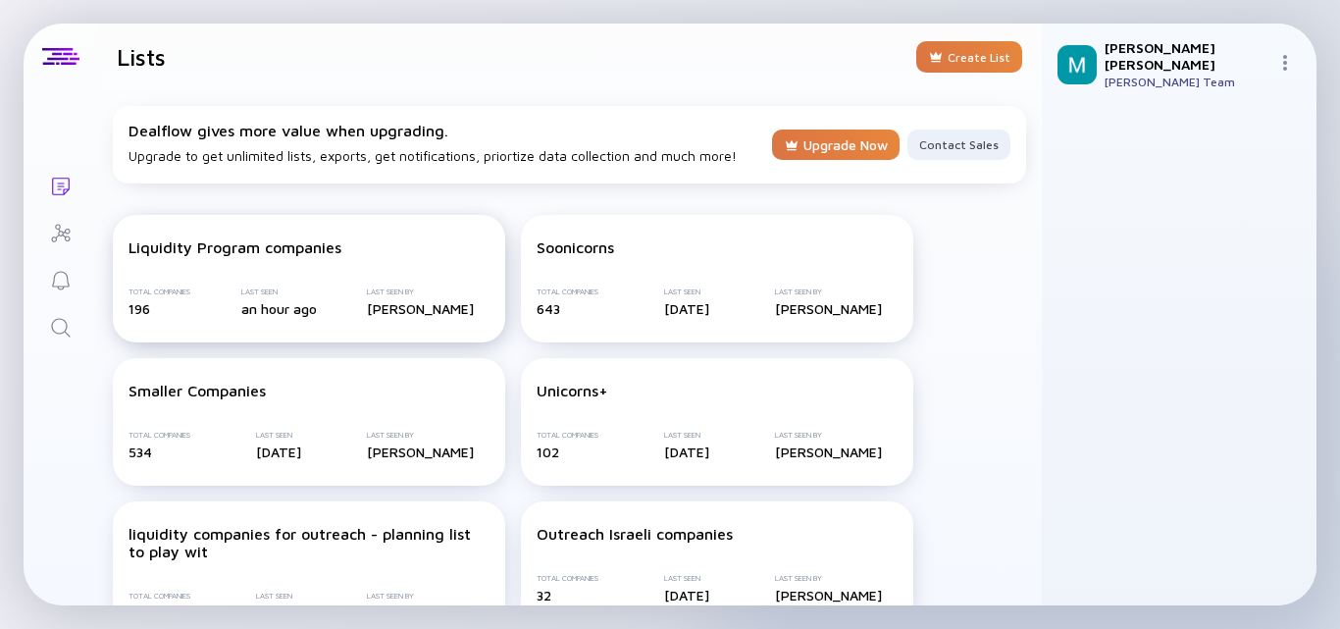
click at [422, 243] on div "Liquidity Program companies" at bounding box center [308, 247] width 361 height 18
click at [380, 265] on div "Liquidity Program companies Total Companies 196 Last Seen an hour ago Last Seen…" at bounding box center [309, 278] width 392 height 127
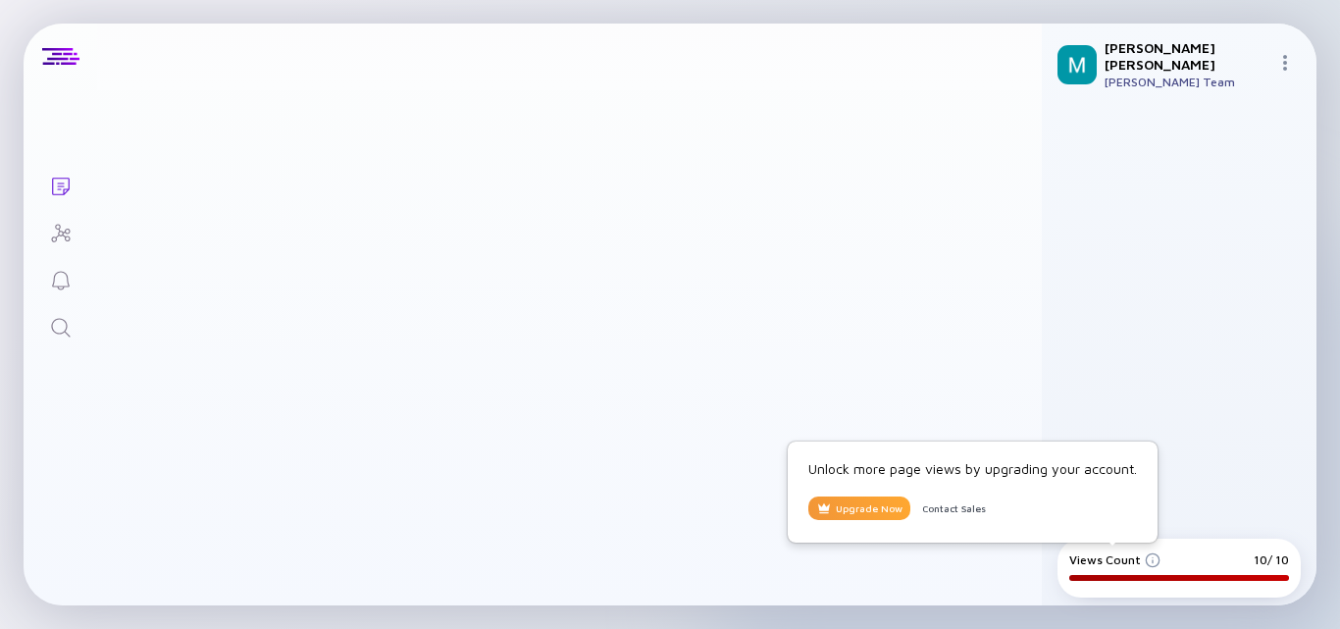
click at [871, 507] on div "Upgrade Now" at bounding box center [859, 508] width 102 height 24
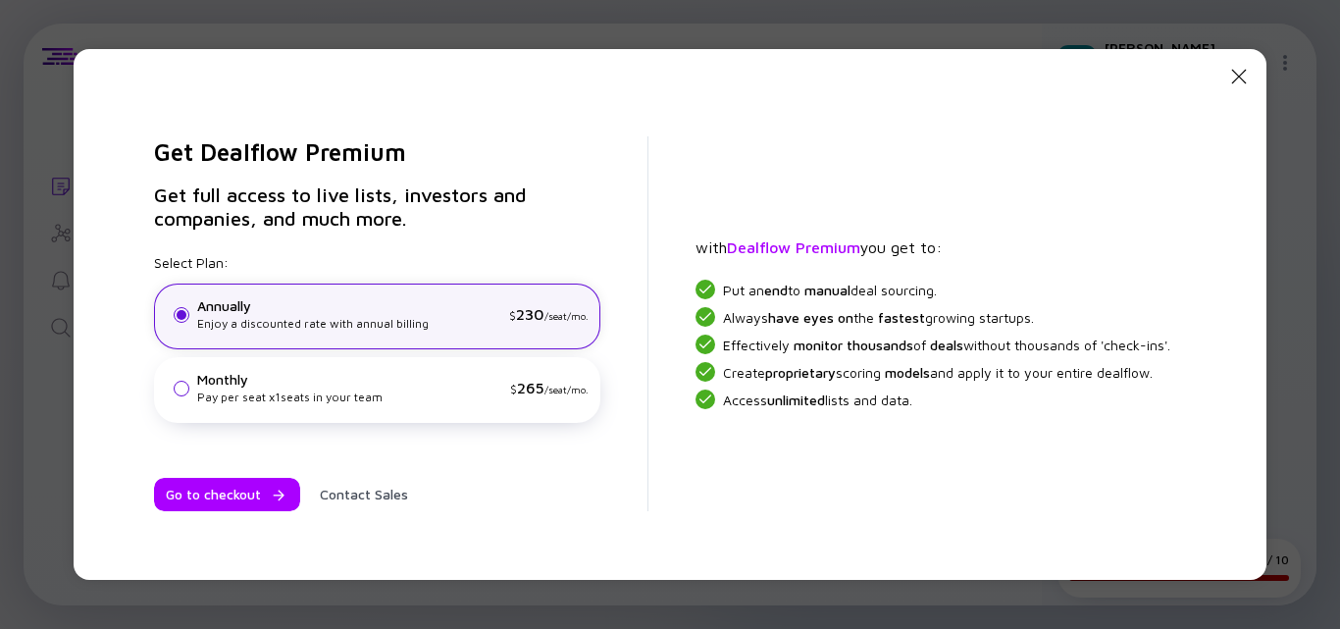
click at [1238, 83] on icon "Close Modal" at bounding box center [1239, 77] width 24 height 24
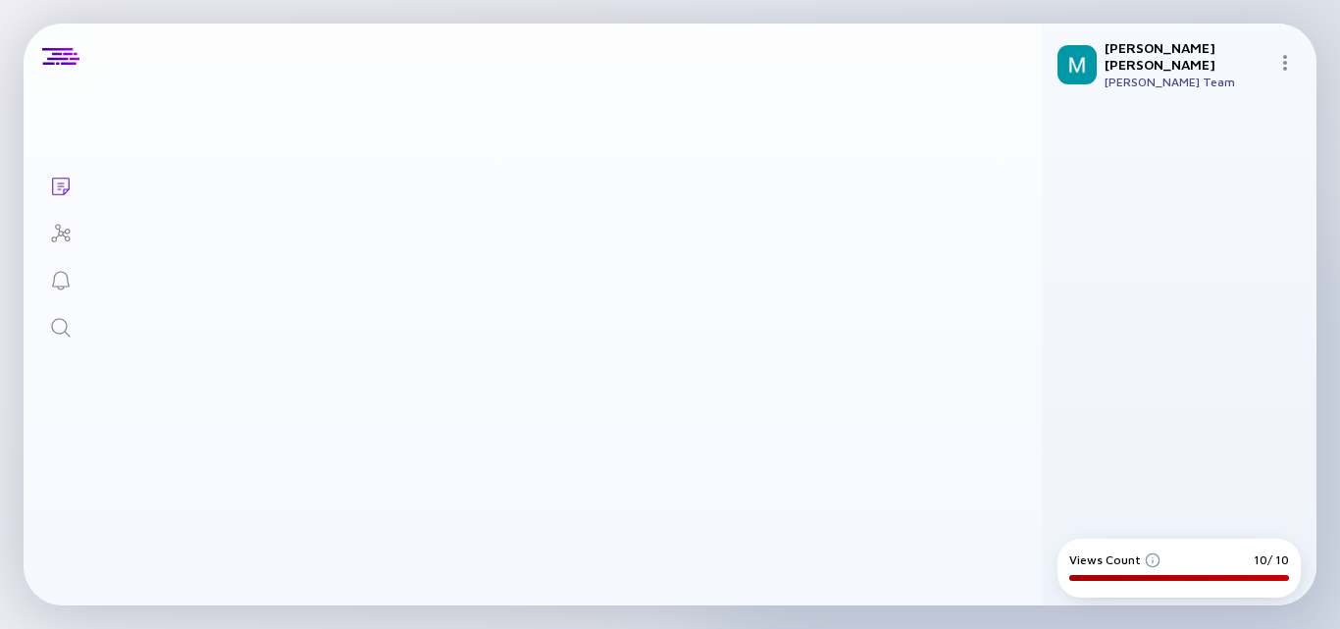
click at [643, 343] on main at bounding box center [569, 347] width 944 height 515
